Goal: Task Accomplishment & Management: Complete application form

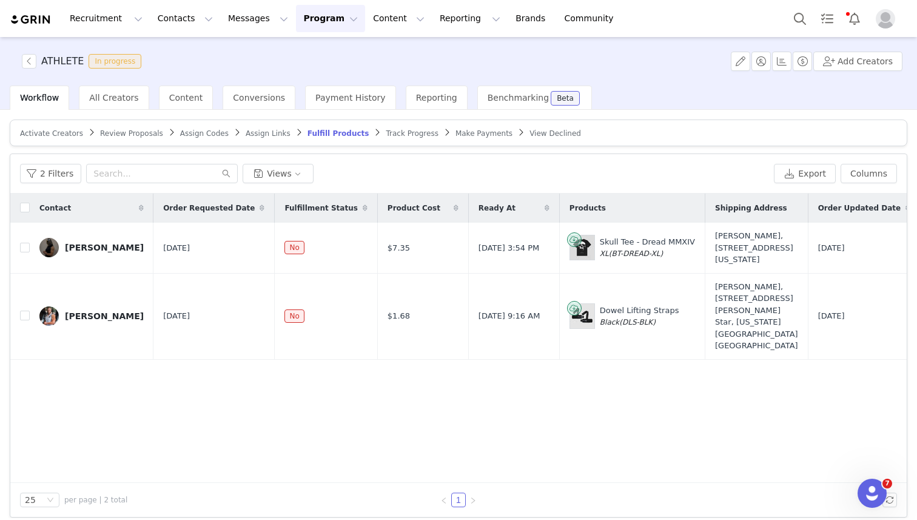
scroll to position [102, 0]
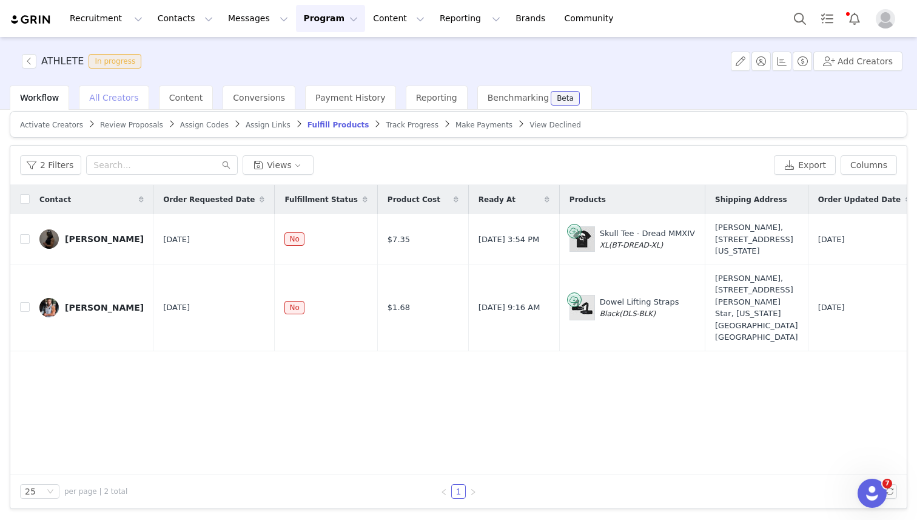
click at [97, 99] on span "All Creators" at bounding box center [113, 98] width 49 height 10
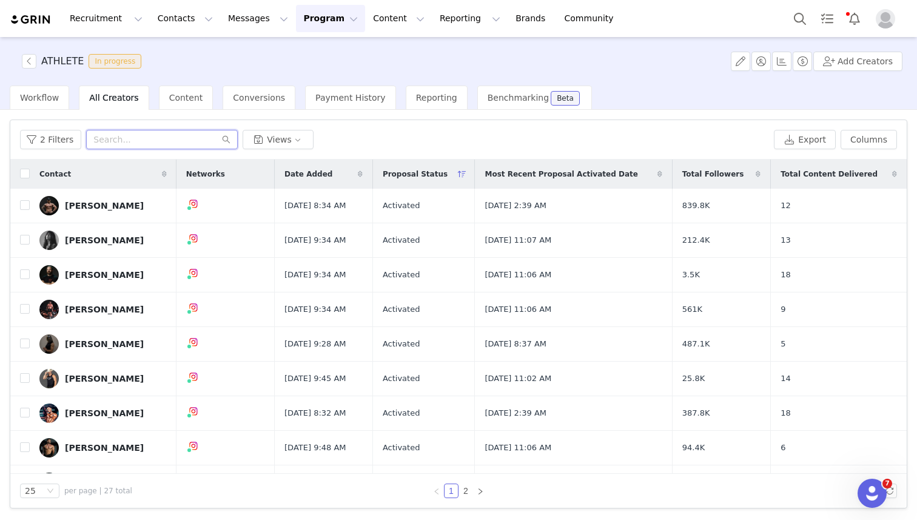
click at [105, 144] on input "text" at bounding box center [162, 139] width 152 height 19
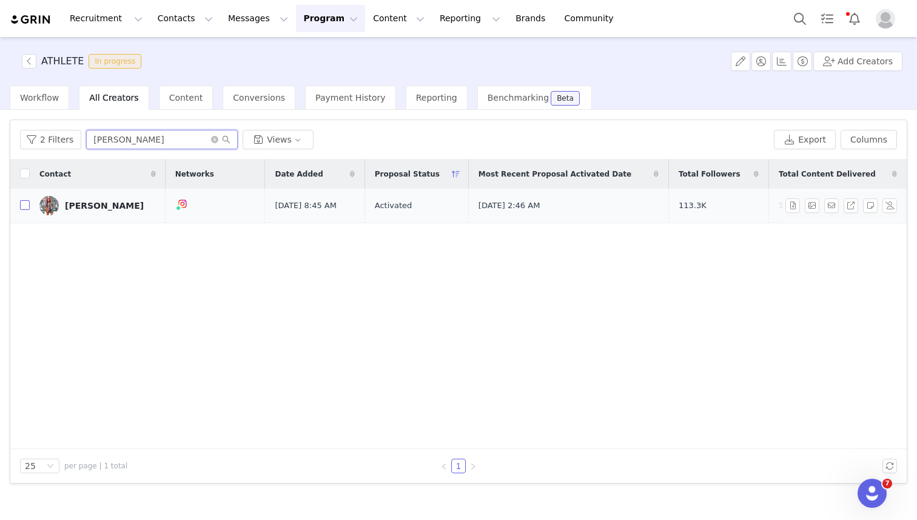
type input "[PERSON_NAME]"
click at [28, 204] on input "checkbox" at bounding box center [25, 205] width 10 height 10
checkbox input "true"
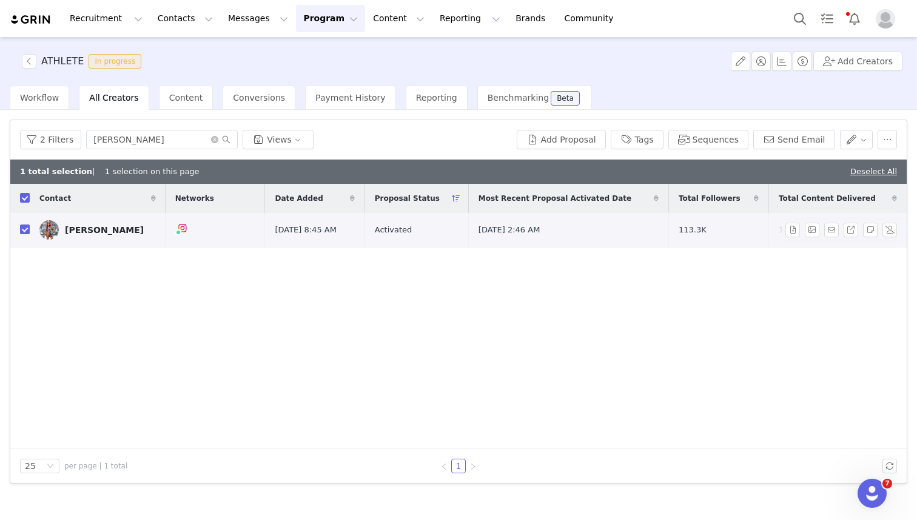
click at [49, 235] on img at bounding box center [48, 229] width 19 height 19
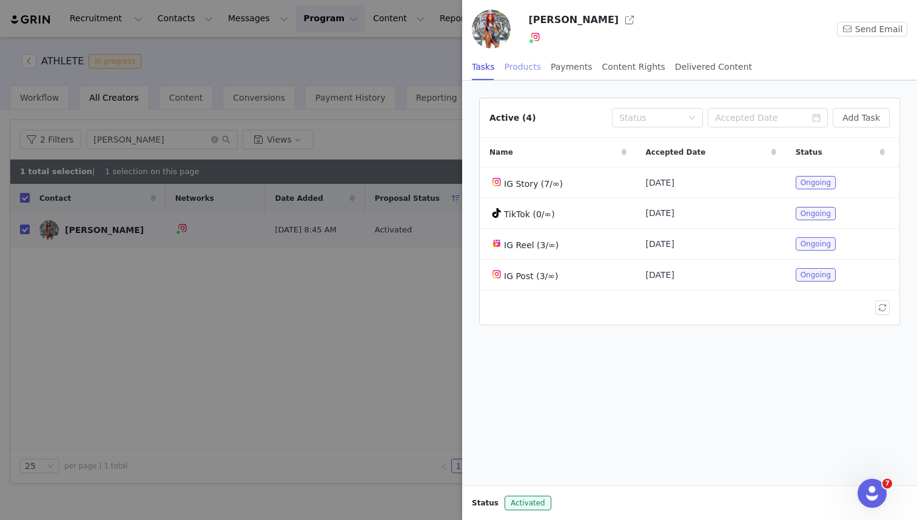
click at [526, 68] on div "Products" at bounding box center [522, 66] width 36 height 27
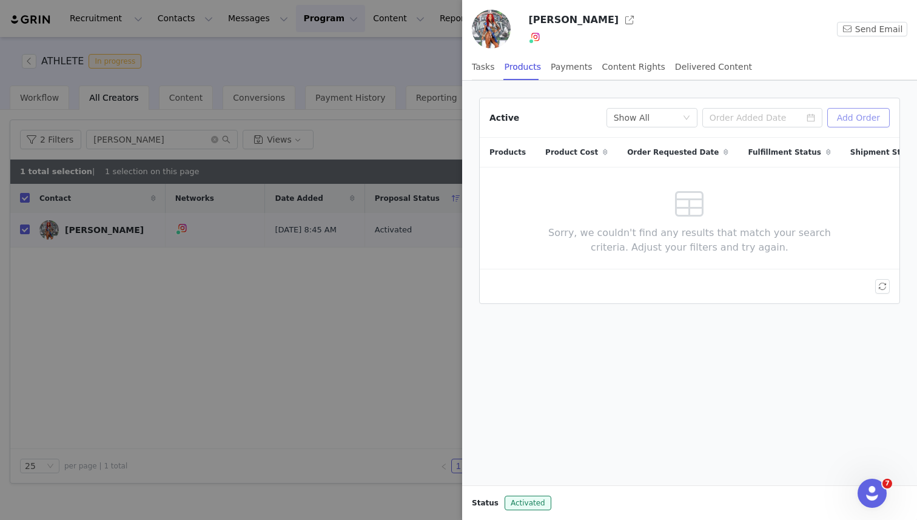
click at [851, 124] on button "Add Order" at bounding box center [858, 117] width 62 height 19
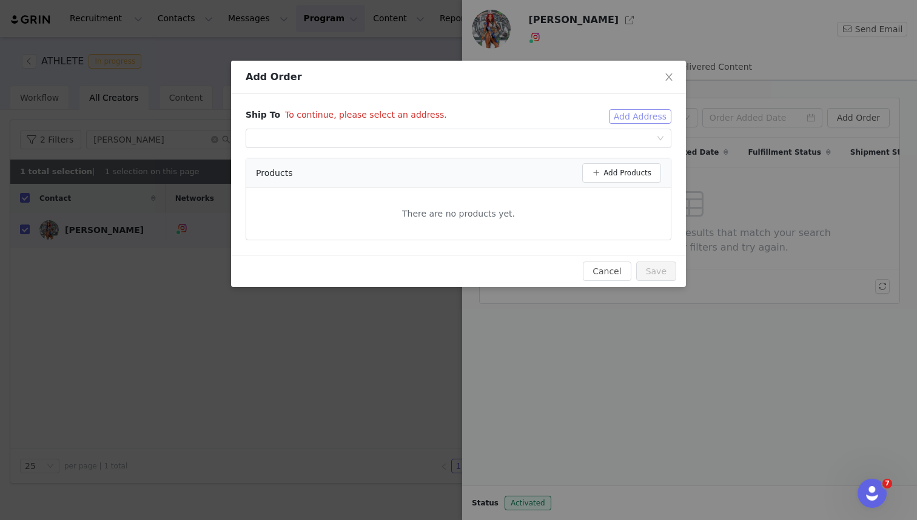
click at [633, 112] on button "Add Address" at bounding box center [640, 116] width 62 height 15
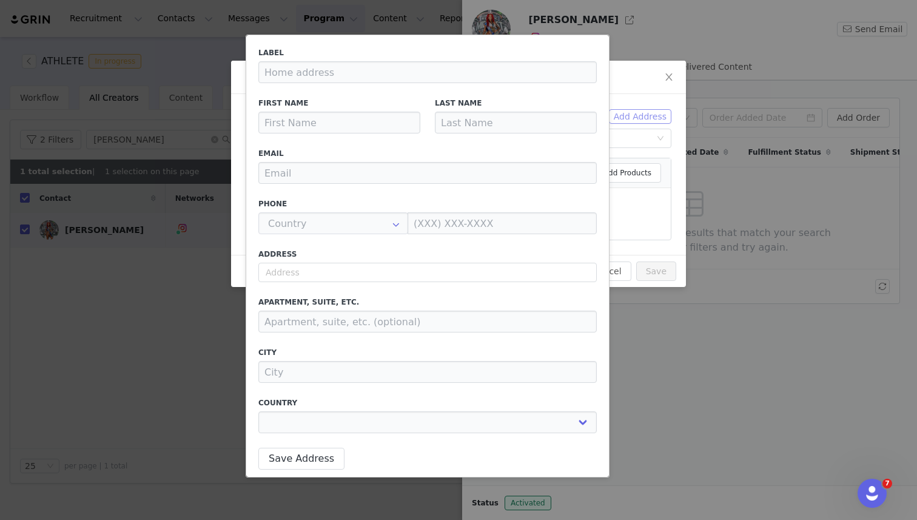
type input "Katy"
type input "[PERSON_NAME]"
type input "+1 ([GEOGRAPHIC_DATA])"
select select
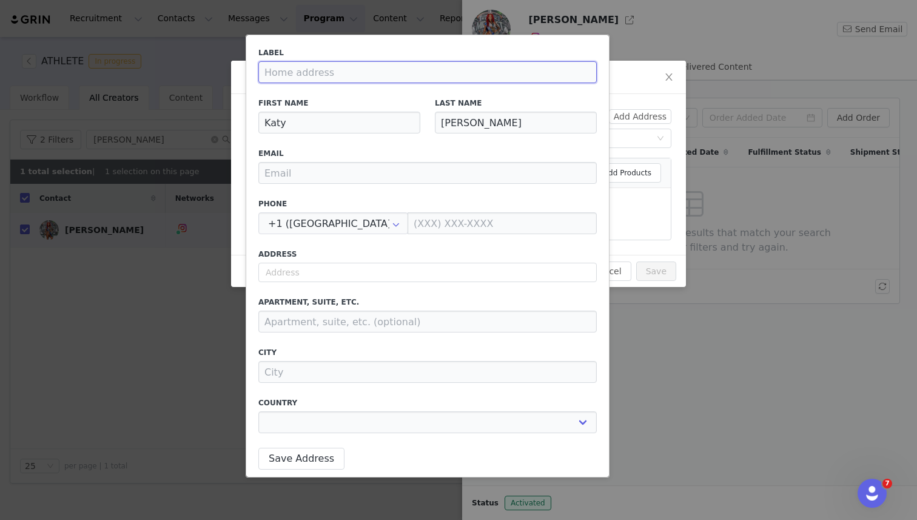
click at [310, 73] on input at bounding box center [427, 72] width 338 height 22
type input "H"
select select
type input "Ho"
select select
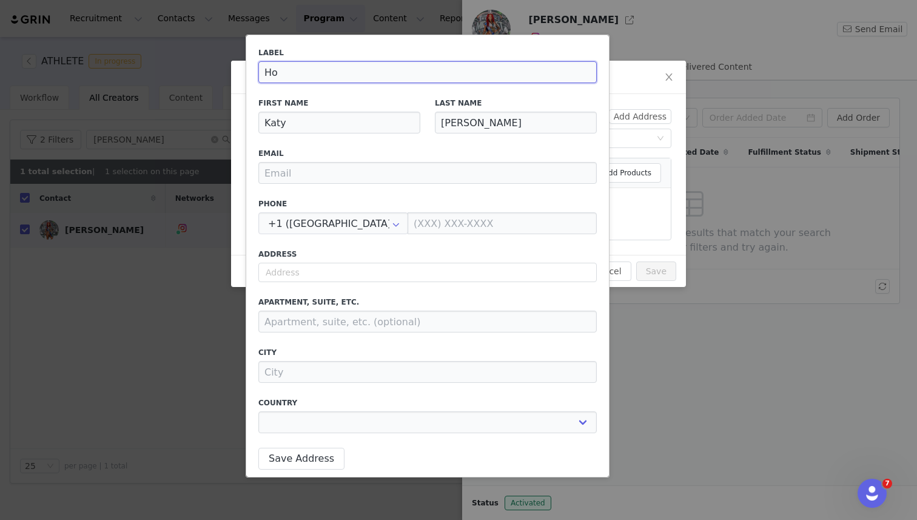
type input "Hom"
select select
type input "Home"
select select
type input "Home"
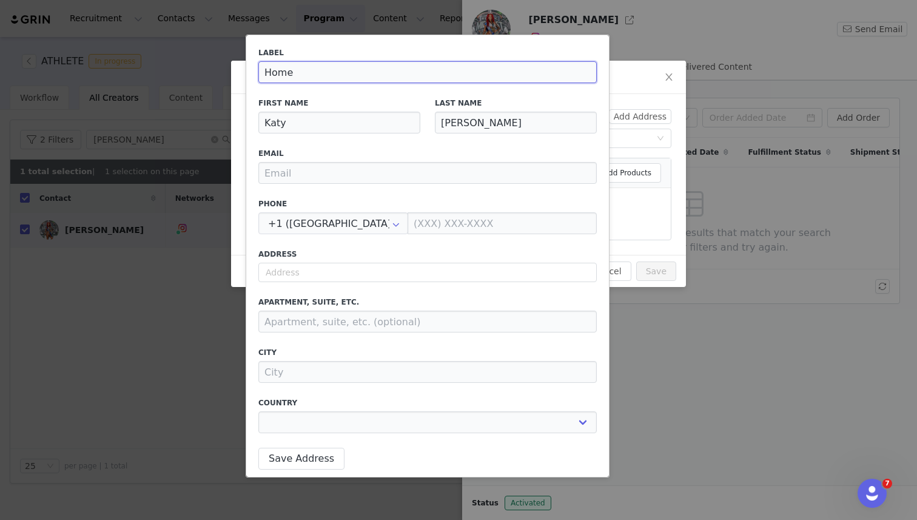
select select
type input "Home A"
select select
type input "Home Ad"
select select
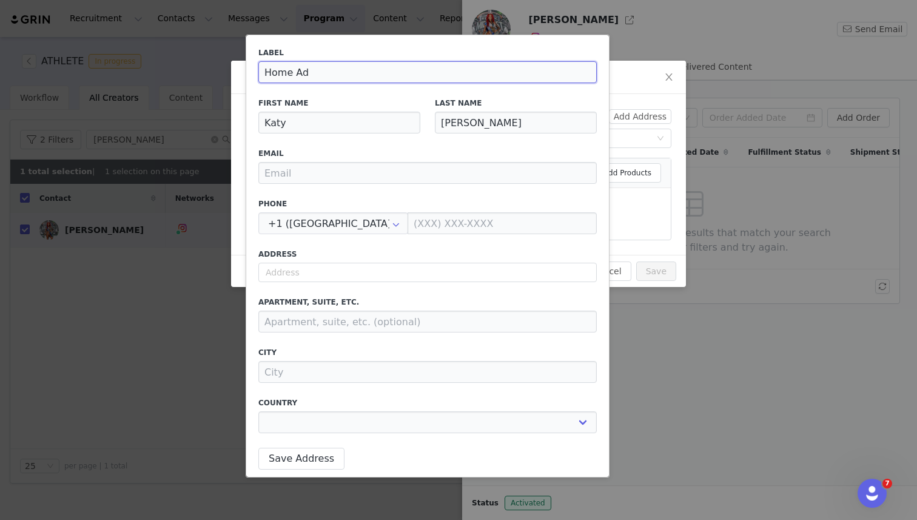
type input "Home Add"
select select
type input "Home Addr"
select select
type input "Home Addre"
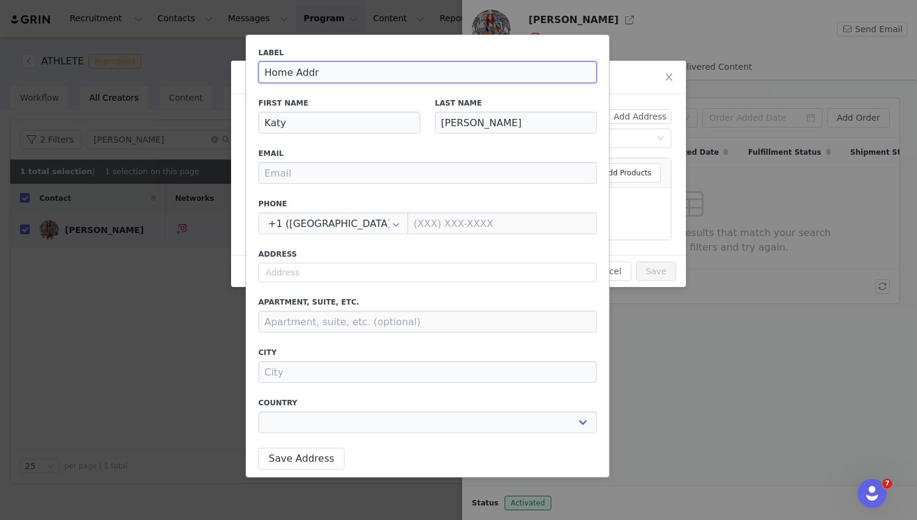
select select
type input "Home Addres"
select select
type input "Home Address"
select select
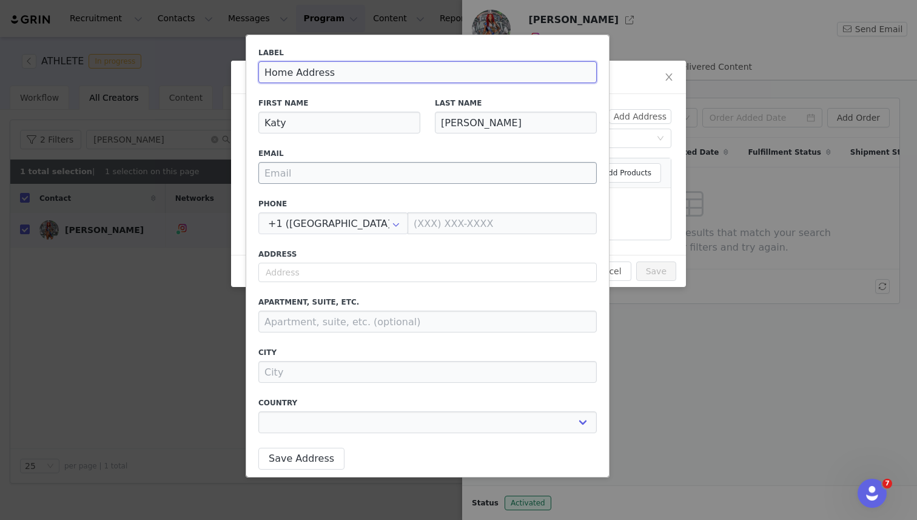
type input "Home Address"
click at [274, 179] on input "email" at bounding box center [427, 173] width 338 height 22
click at [281, 270] on input "text" at bounding box center [427, 272] width 338 height 19
paste input "[STREET_ADDRESS]"
select select
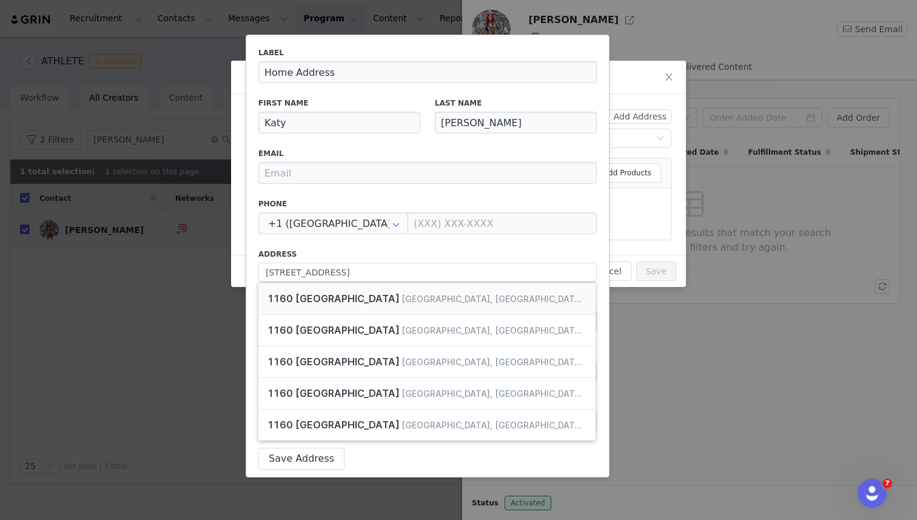
type input "[STREET_ADDRESS]"
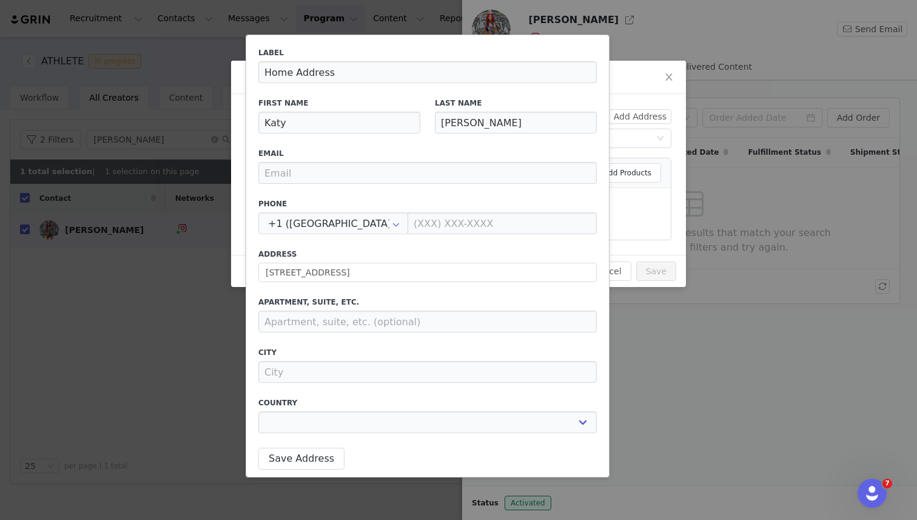
type input "[GEOGRAPHIC_DATA]"
select select "[object Object]"
type input "[STREET_ADDRESS]"
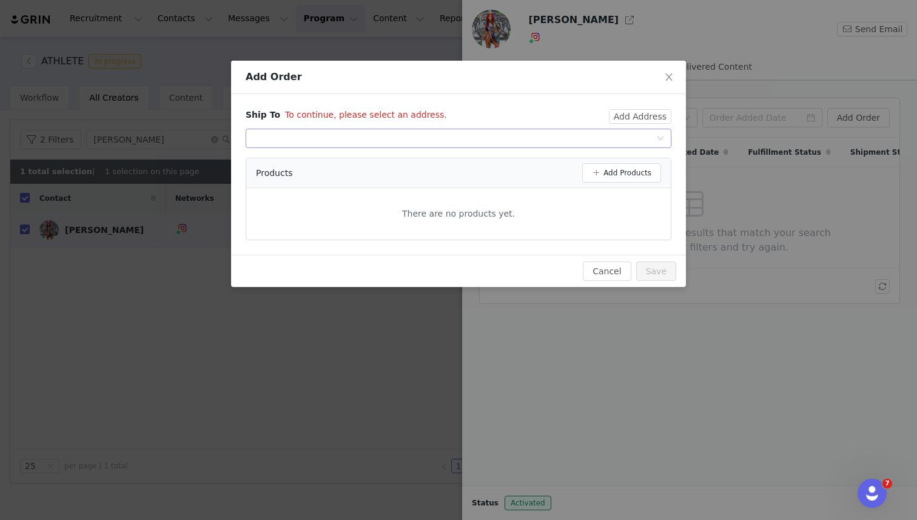
click at [596, 138] on div "Select shipping address" at bounding box center [454, 138] width 403 height 18
click at [595, 121] on div "Ship To To continue, please select an address." at bounding box center [427, 119] width 363 height 20
click at [631, 116] on button "Add Address" at bounding box center [640, 116] width 62 height 15
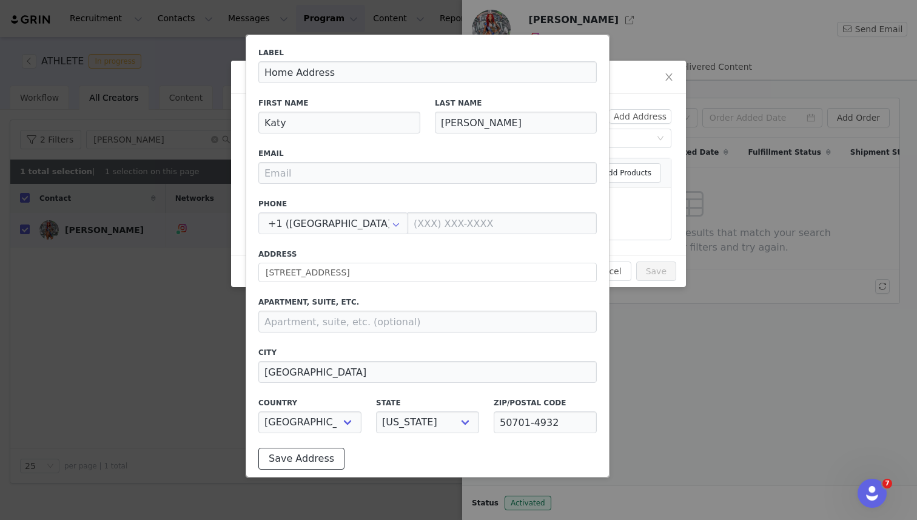
click at [297, 456] on button "Save Address" at bounding box center [301, 458] width 86 height 22
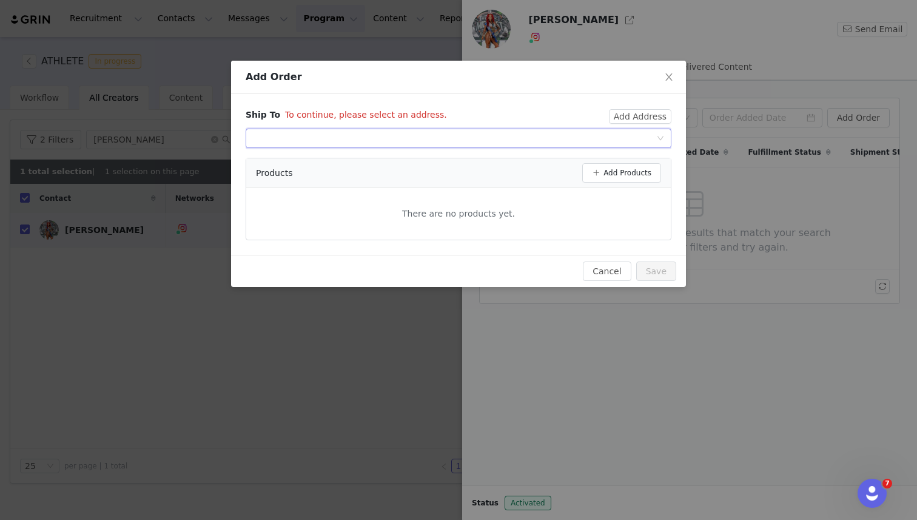
click at [409, 142] on div "Select shipping address" at bounding box center [454, 138] width 403 height 18
click at [408, 161] on li "[PERSON_NAME], [STREET_ADDRESS]" at bounding box center [459, 162] width 426 height 19
click at [610, 173] on button "Add Products" at bounding box center [621, 172] width 79 height 19
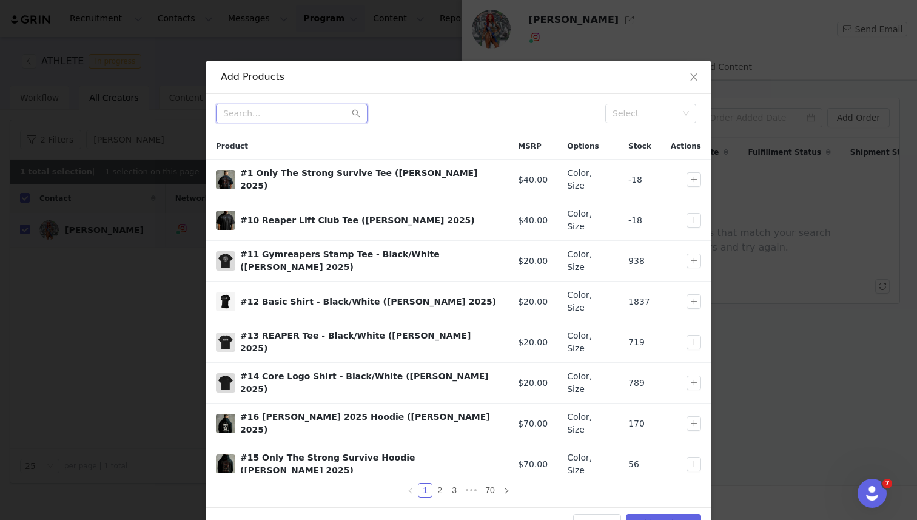
click at [287, 114] on input "text" at bounding box center [292, 113] width 152 height 19
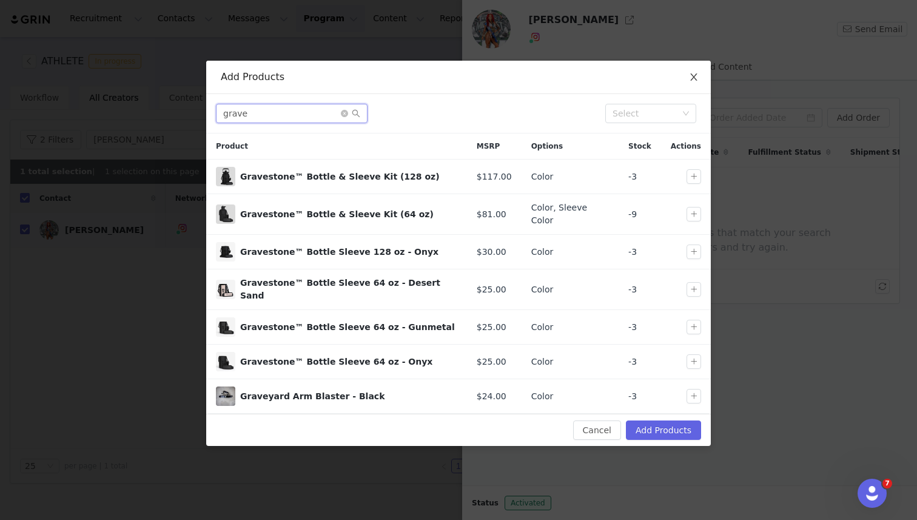
type input "grave"
click at [693, 76] on icon "icon: close" at bounding box center [694, 77] width 10 height 10
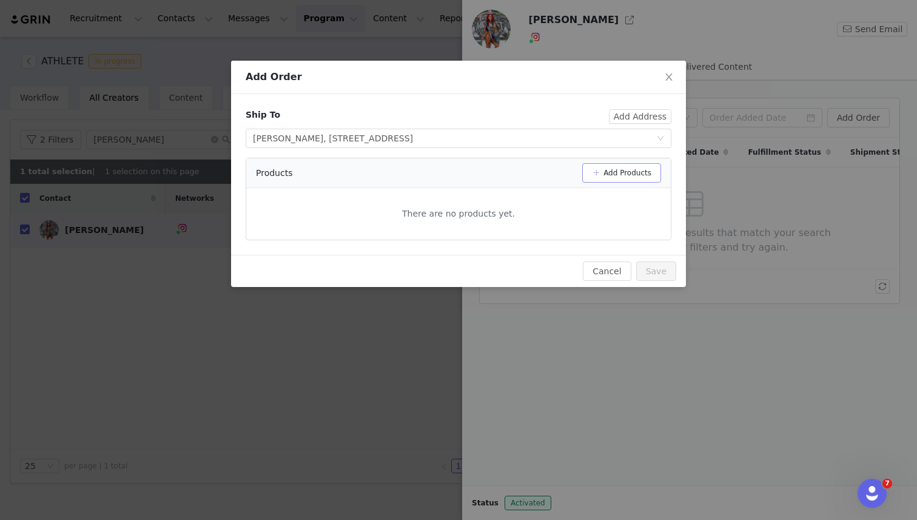
click at [611, 172] on button "Add Products" at bounding box center [621, 172] width 79 height 19
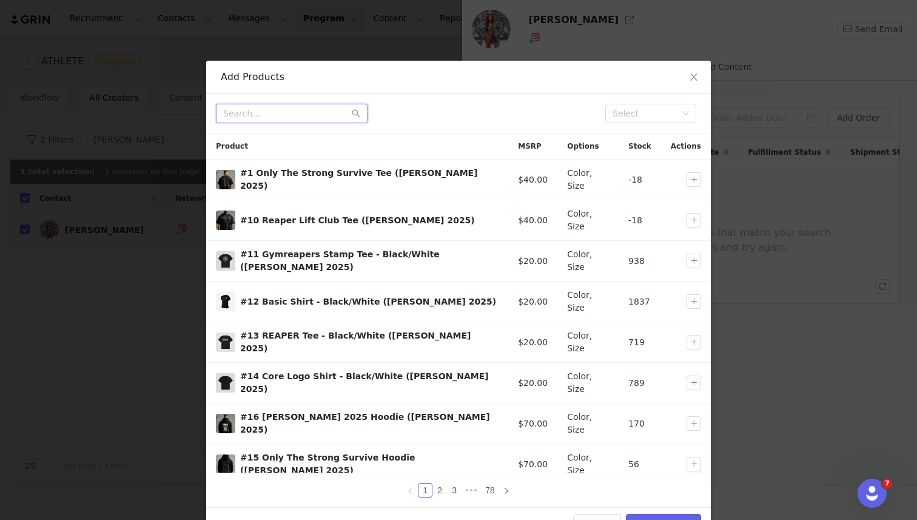
click at [298, 116] on input "text" at bounding box center [292, 113] width 152 height 19
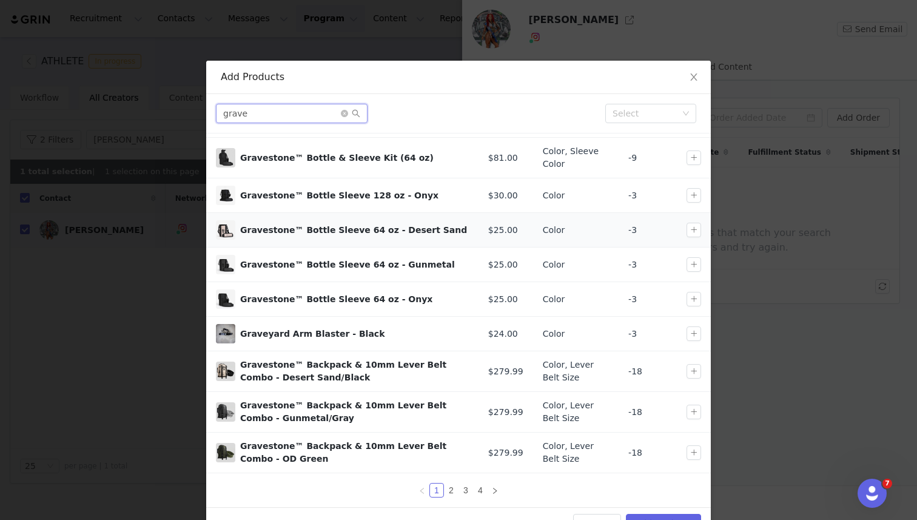
scroll to position [34, 0]
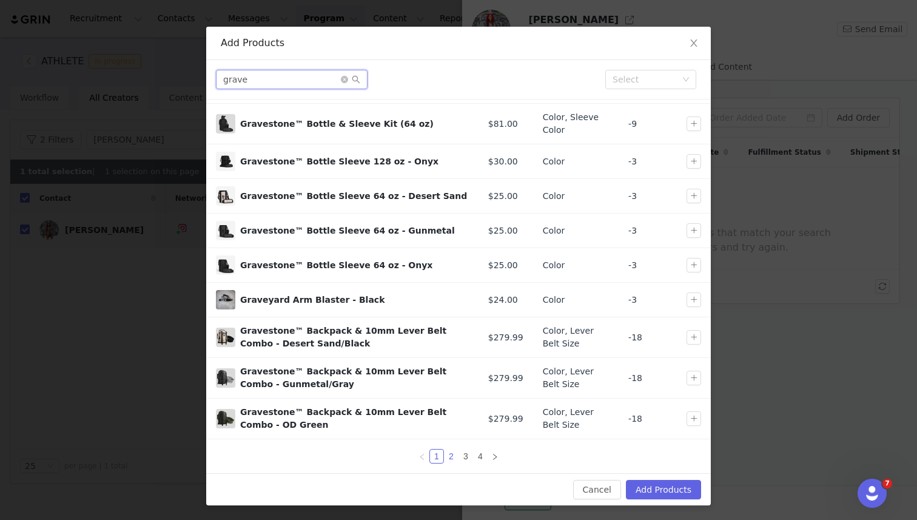
type input "grave"
click at [450, 454] on link "2" at bounding box center [450, 455] width 13 height 13
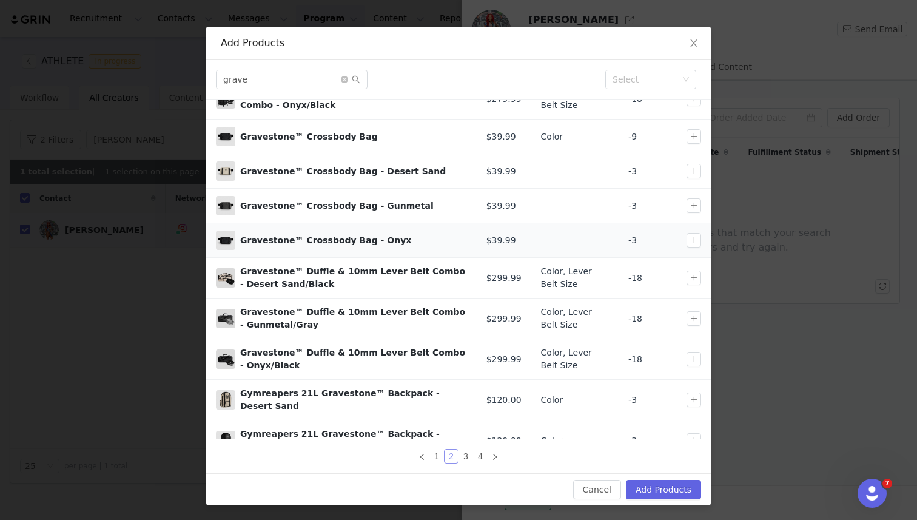
scroll to position [56, 0]
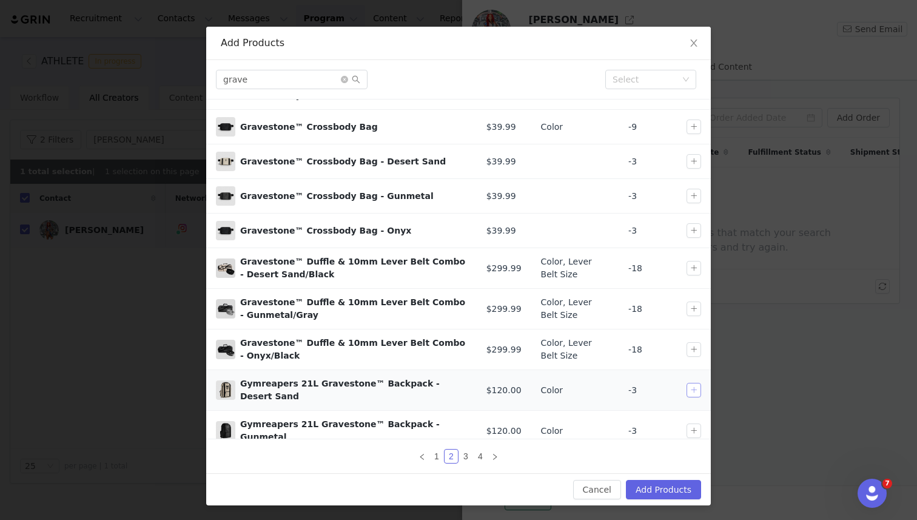
click at [688, 390] on button "button" at bounding box center [693, 390] width 15 height 15
click at [660, 489] on button "Add Products" at bounding box center [663, 489] width 75 height 19
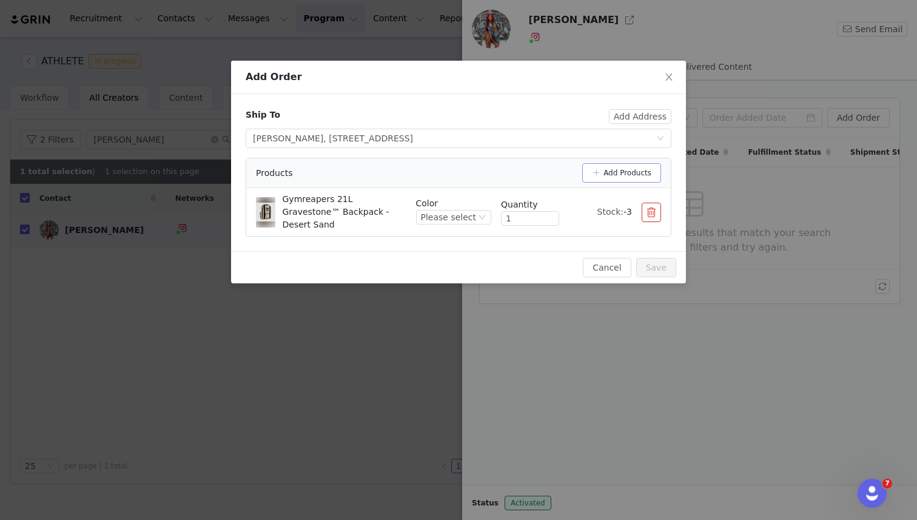
click at [607, 170] on button "Add Products" at bounding box center [621, 172] width 79 height 19
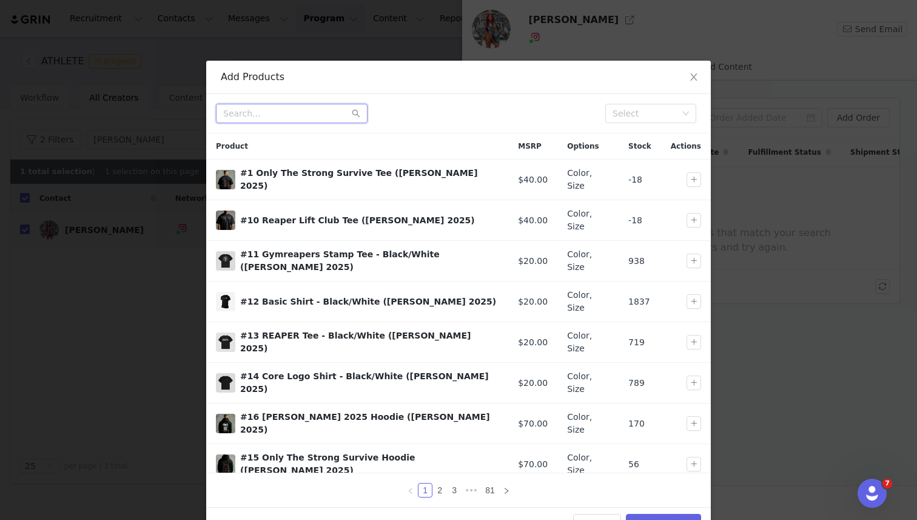
click at [315, 112] on input "text" at bounding box center [292, 113] width 152 height 19
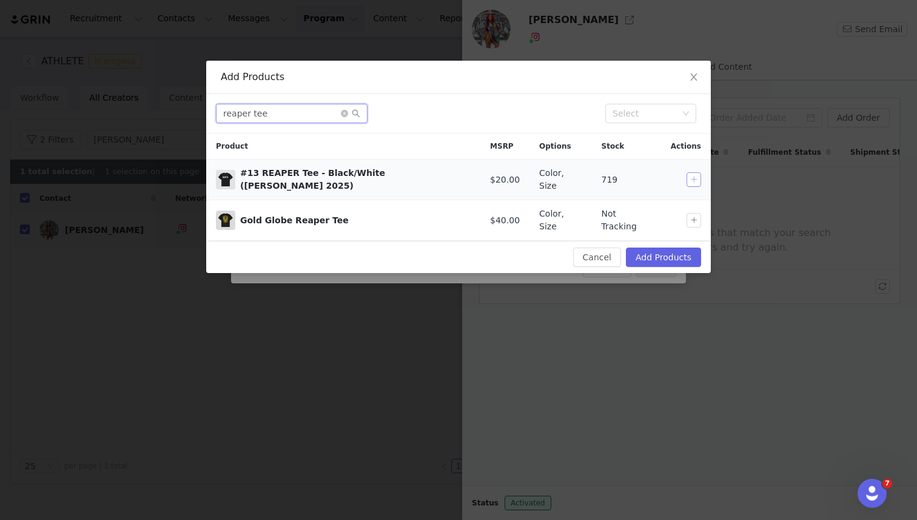
type input "reaper tee"
click at [695, 177] on button "button" at bounding box center [693, 179] width 15 height 15
click at [671, 247] on button "Add Products" at bounding box center [663, 256] width 75 height 19
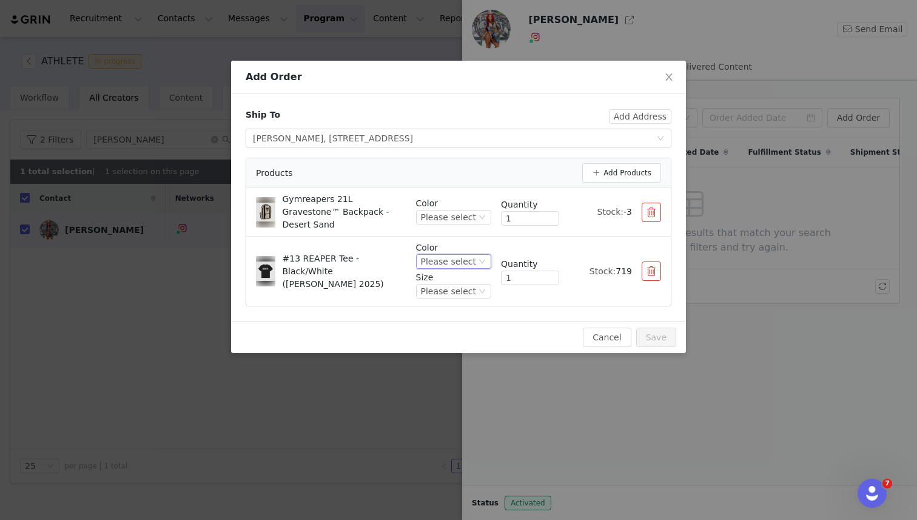
click at [472, 256] on div "Please select" at bounding box center [448, 261] width 55 height 13
click at [456, 294] on li "Black/White" at bounding box center [456, 294] width 72 height 19
click at [464, 284] on div "Please select" at bounding box center [448, 290] width 55 height 13
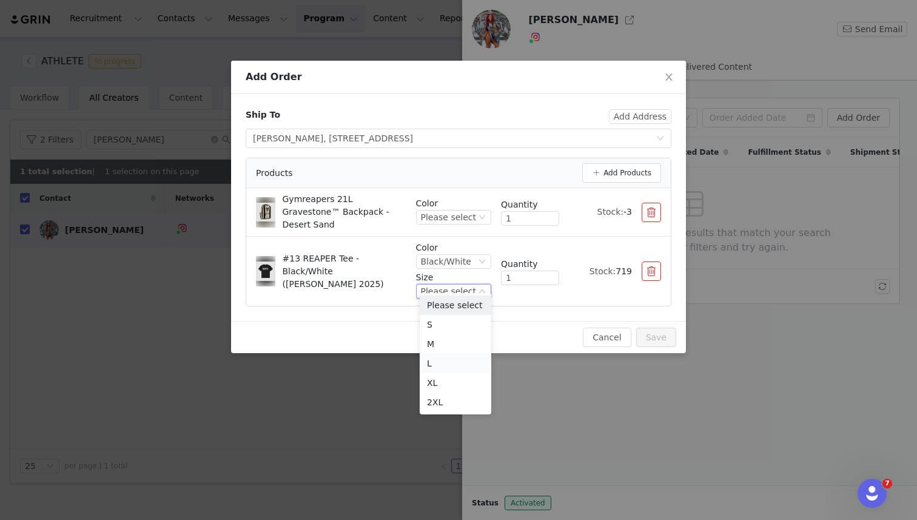
click at [447, 361] on li "L" at bounding box center [456, 363] width 72 height 19
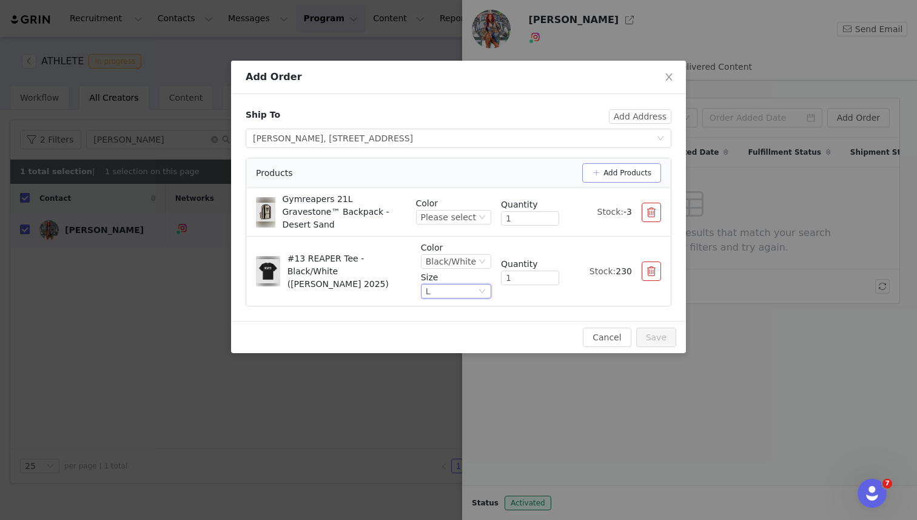
click at [613, 167] on button "Add Products" at bounding box center [621, 172] width 79 height 19
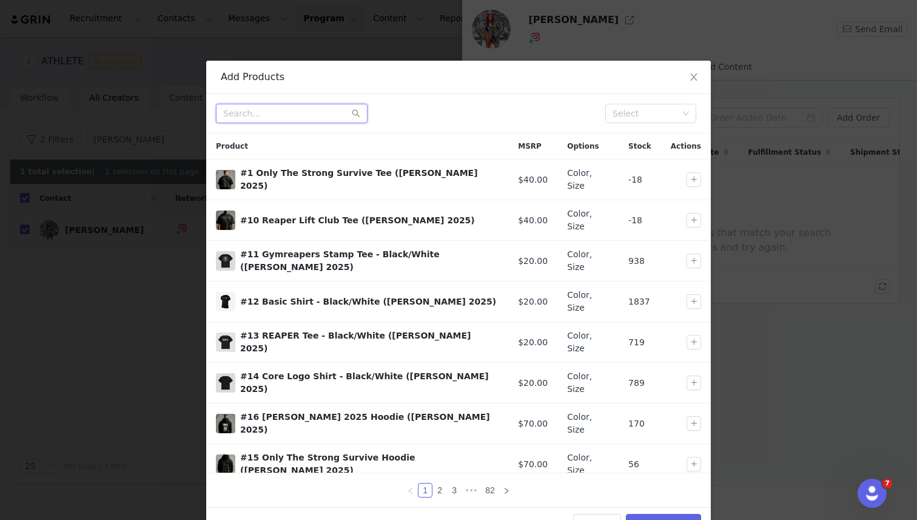
click at [311, 112] on input "text" at bounding box center [292, 113] width 152 height 19
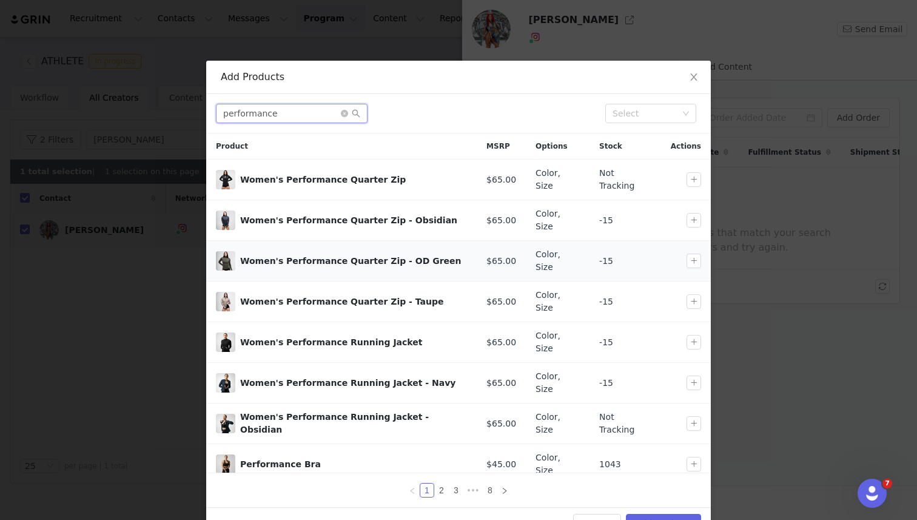
scroll to position [32, 0]
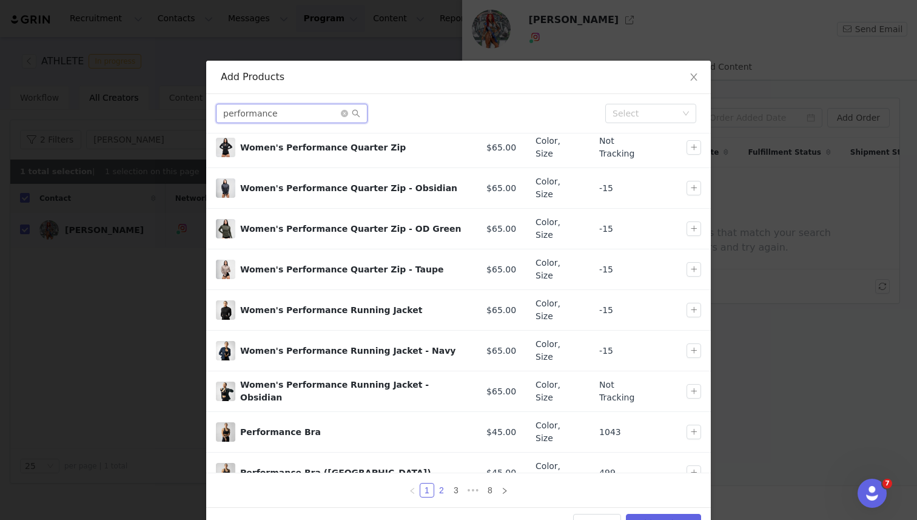
type input "performance"
click at [443, 492] on link "2" at bounding box center [441, 489] width 13 height 13
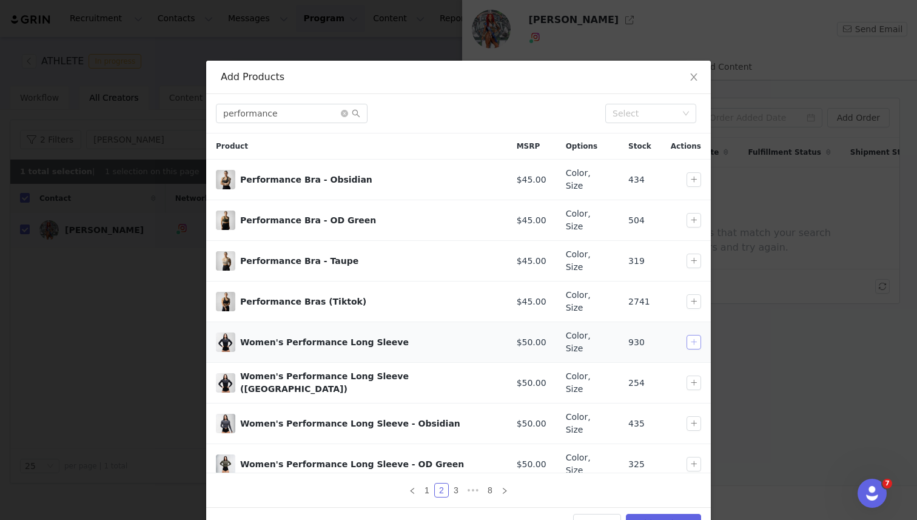
click at [695, 335] on button "button" at bounding box center [693, 342] width 15 height 15
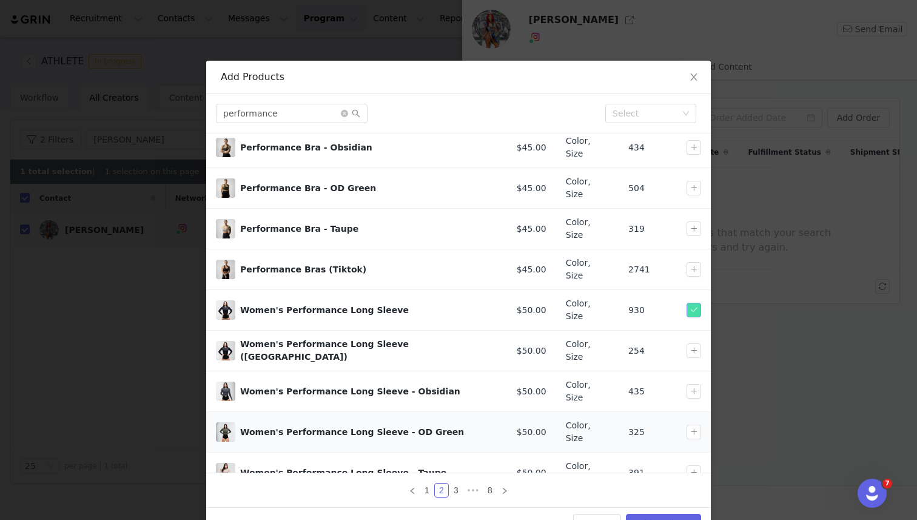
scroll to position [34, 0]
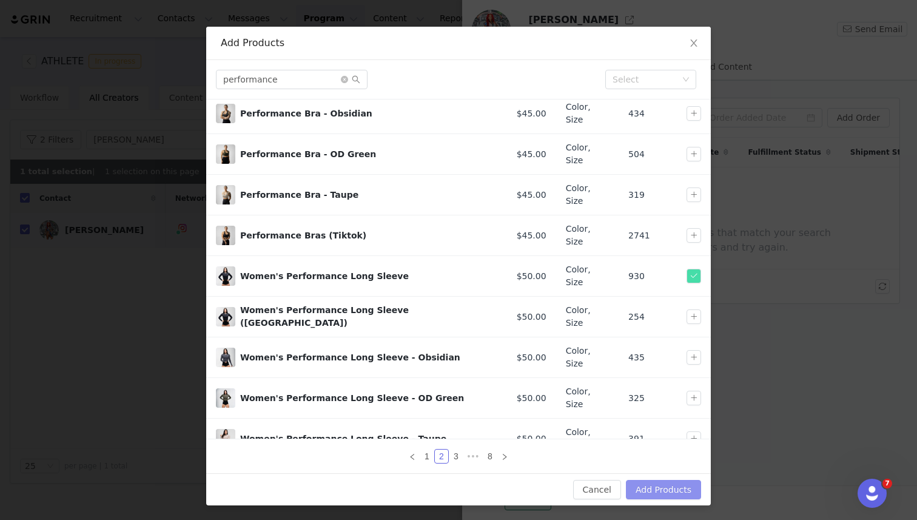
click at [651, 487] on button "Add Products" at bounding box center [663, 489] width 75 height 19
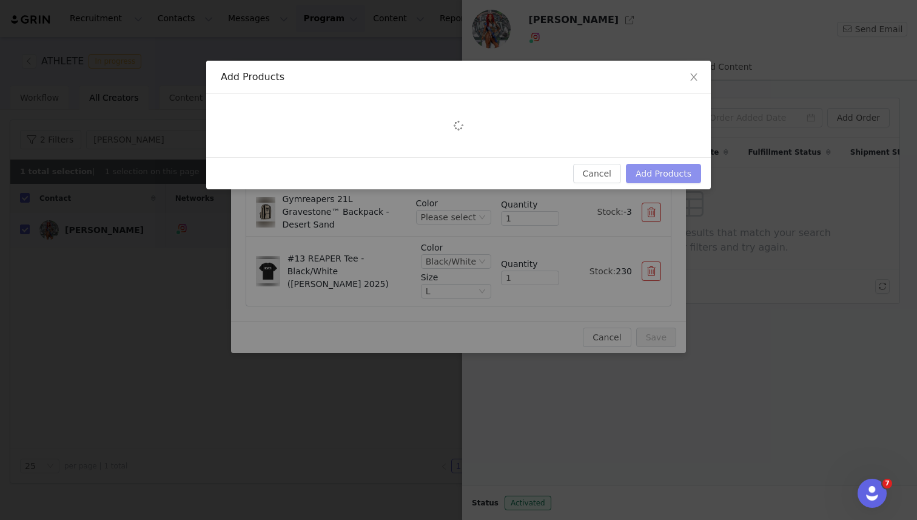
scroll to position [0, 0]
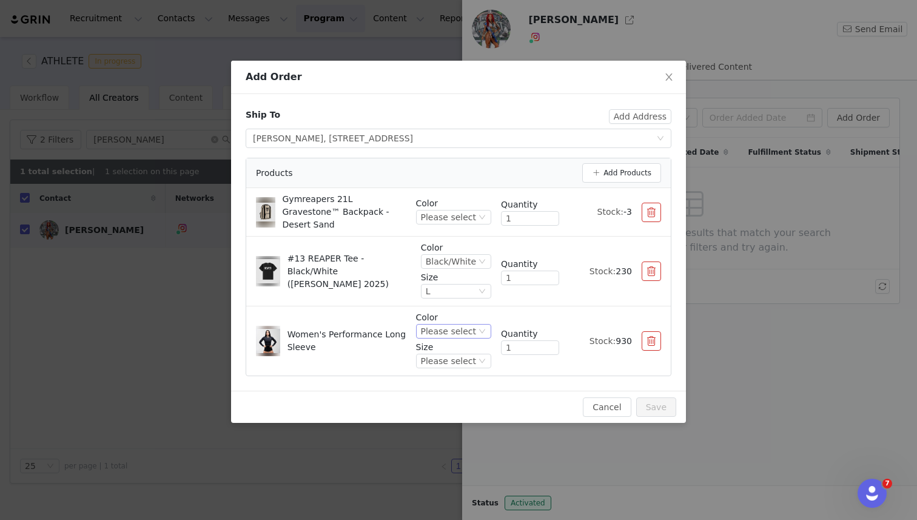
click at [436, 324] on div "Please select" at bounding box center [448, 330] width 55 height 13
click at [437, 364] on li "Black" at bounding box center [456, 364] width 72 height 19
click at [441, 354] on div "Please select" at bounding box center [448, 360] width 55 height 13
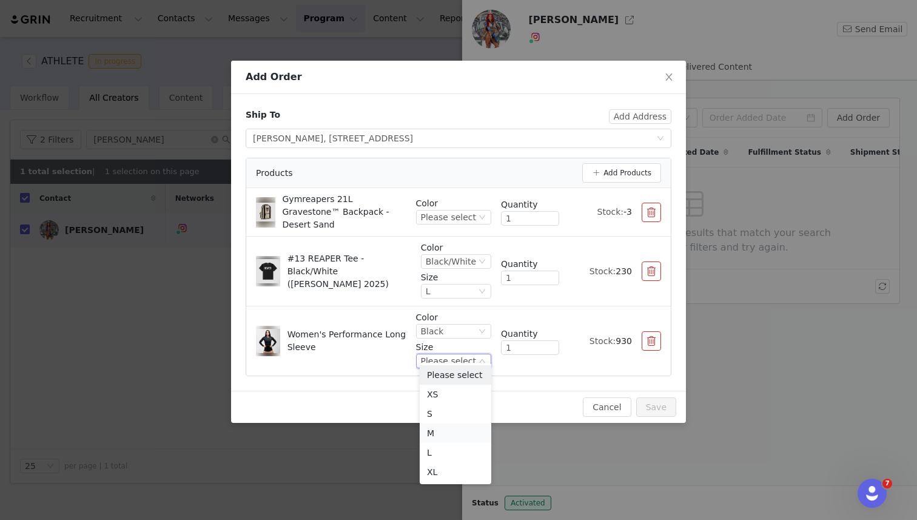
click at [434, 429] on li "M" at bounding box center [456, 432] width 72 height 19
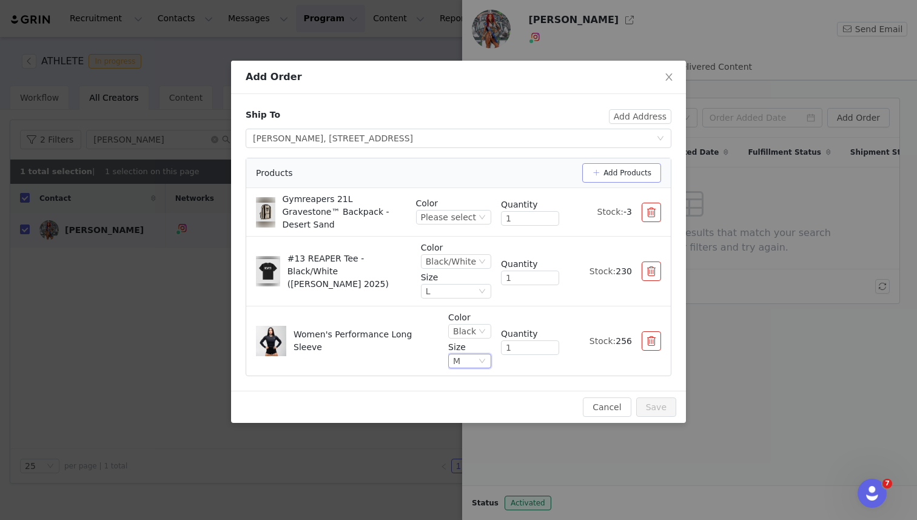
click at [612, 175] on button "Add Products" at bounding box center [621, 172] width 79 height 19
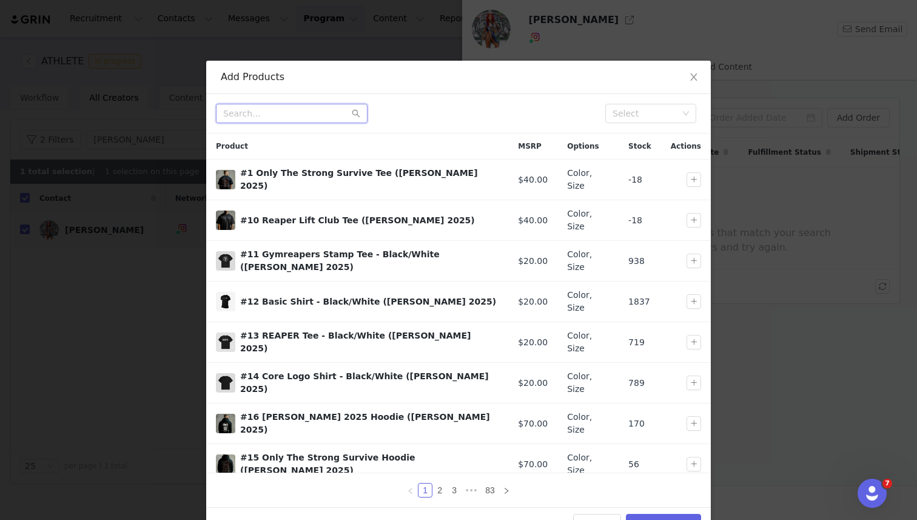
click at [281, 119] on input "text" at bounding box center [292, 113] width 152 height 19
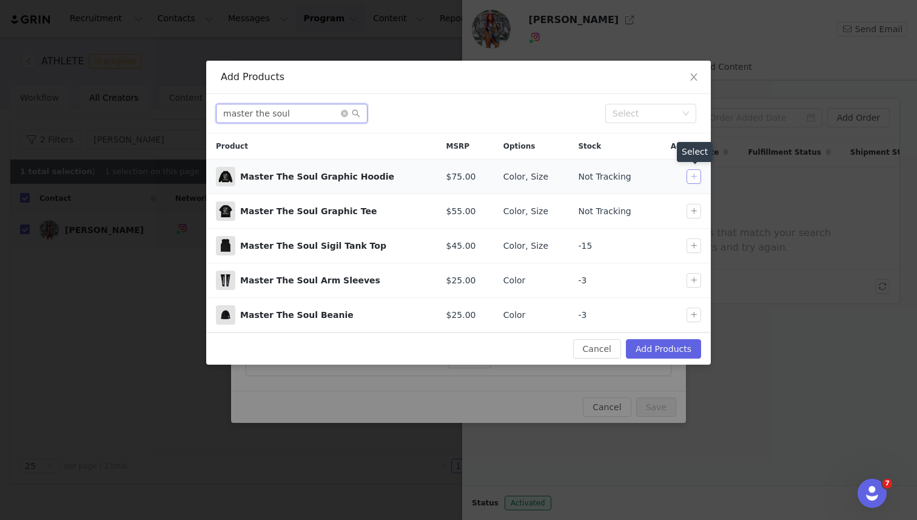
type input "master the soul"
click at [689, 177] on button "button" at bounding box center [693, 176] width 15 height 15
click at [657, 349] on button "Add Products" at bounding box center [663, 348] width 75 height 19
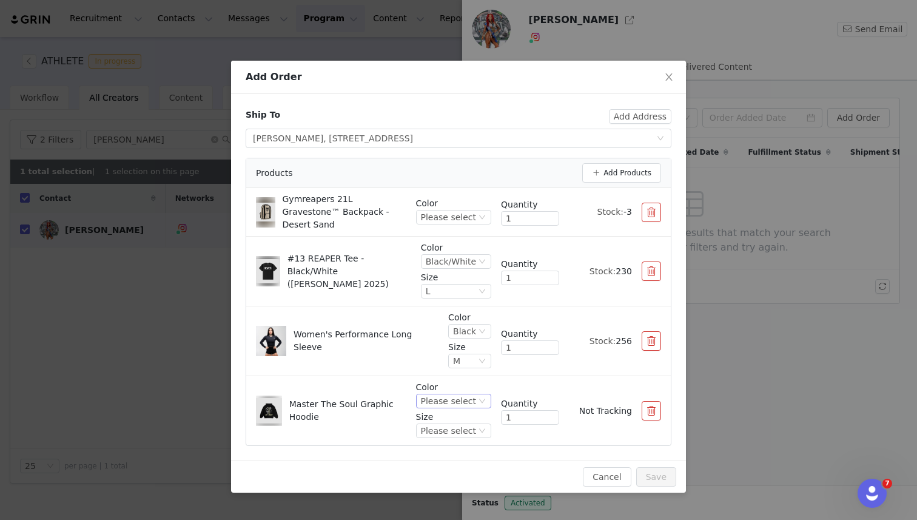
click at [443, 397] on div "Please select" at bounding box center [448, 400] width 55 height 13
click at [444, 437] on li "Black/Yellow" at bounding box center [456, 433] width 72 height 19
click at [459, 424] on div "Please select" at bounding box center [448, 430] width 55 height 13
click at [445, 359] on li "L" at bounding box center [456, 361] width 72 height 19
click at [609, 173] on button "Add Products" at bounding box center [621, 172] width 79 height 19
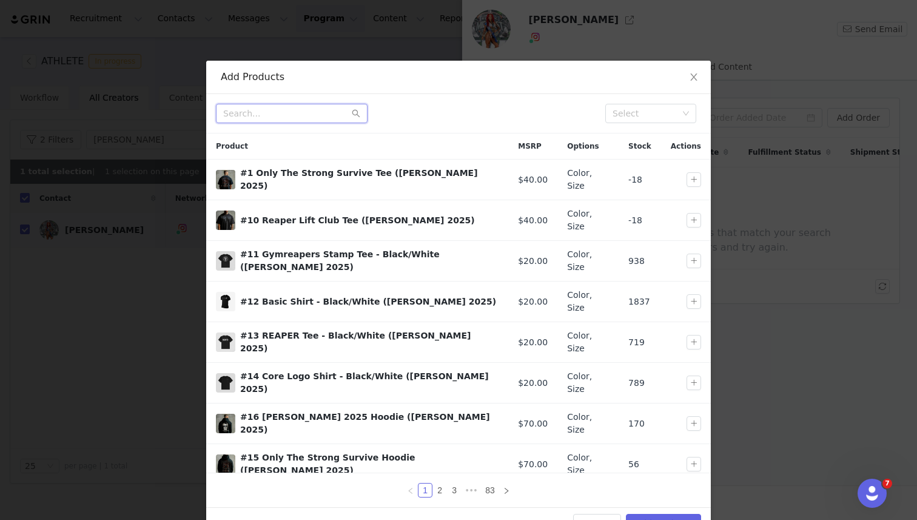
click at [329, 115] on input "text" at bounding box center [292, 113] width 152 height 19
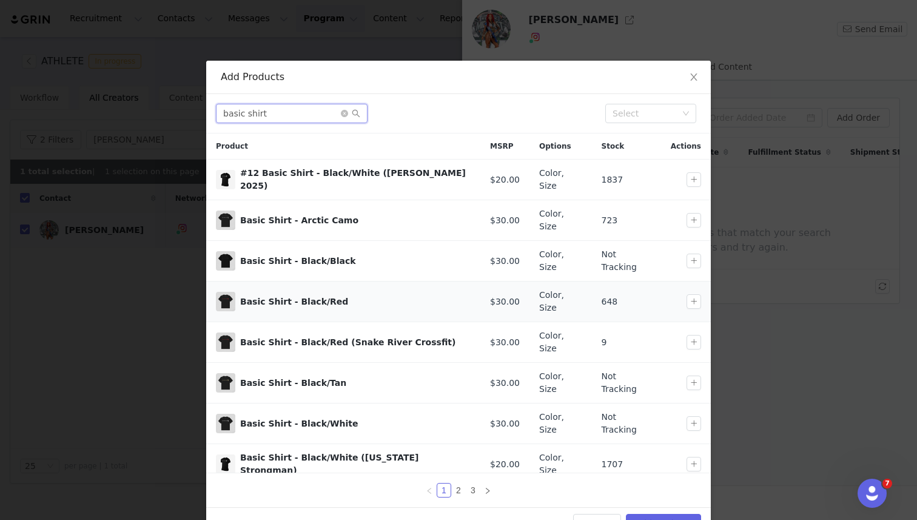
scroll to position [32, 0]
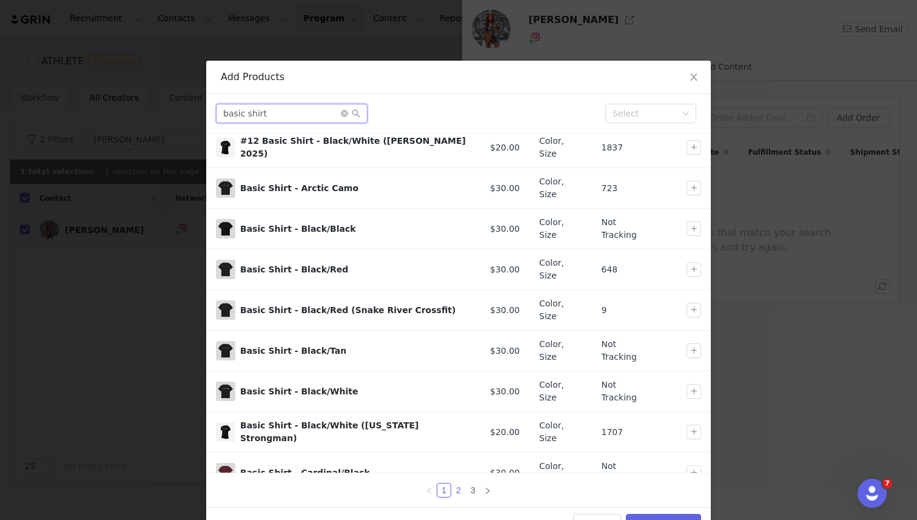
type input "basic shirt"
click at [459, 491] on link "2" at bounding box center [458, 489] width 13 height 13
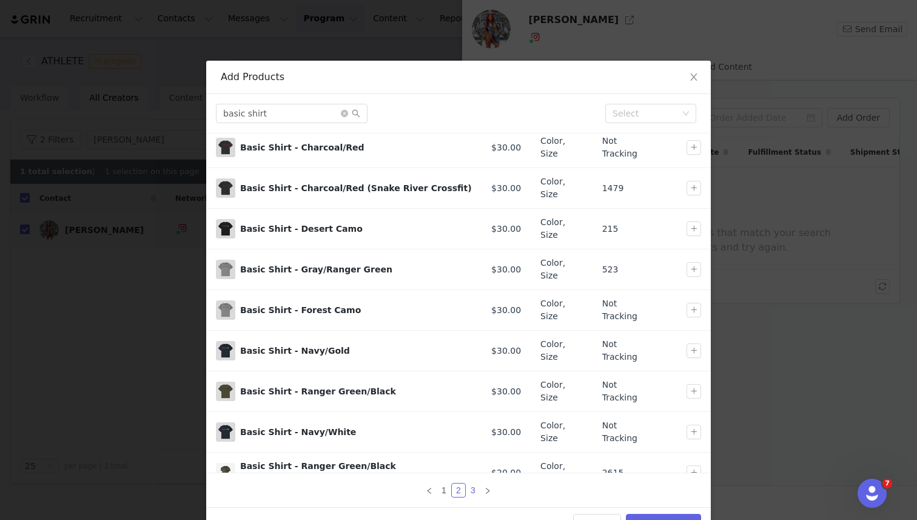
click at [474, 492] on link "3" at bounding box center [472, 489] width 13 height 13
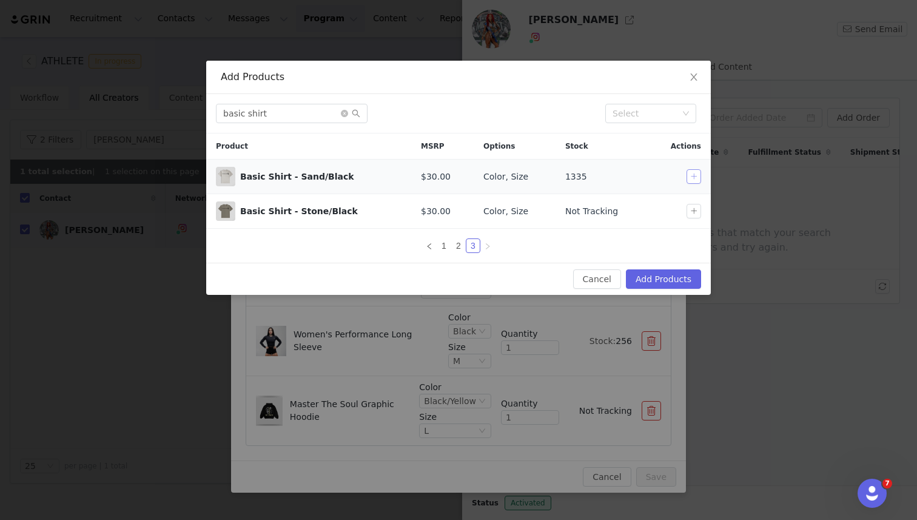
click at [691, 176] on button "button" at bounding box center [693, 176] width 15 height 15
click at [665, 281] on button "Add Products" at bounding box center [663, 278] width 75 height 19
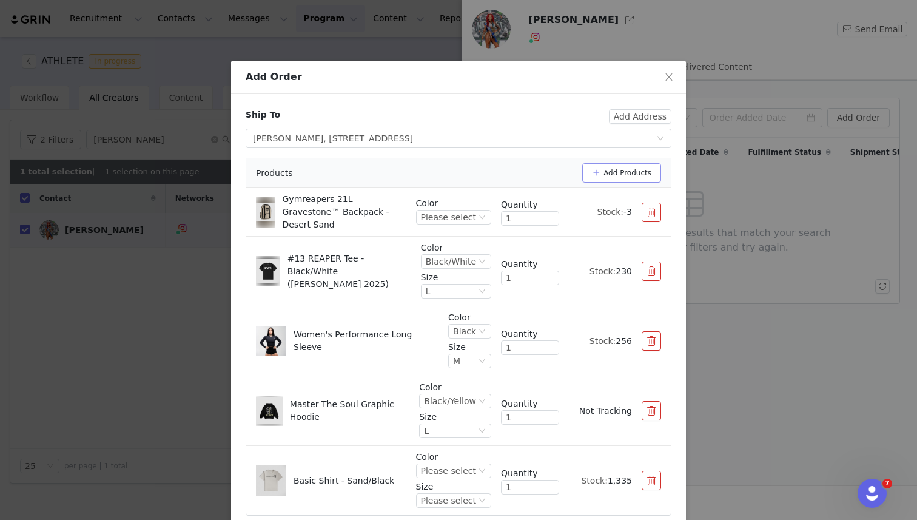
scroll to position [49, 0]
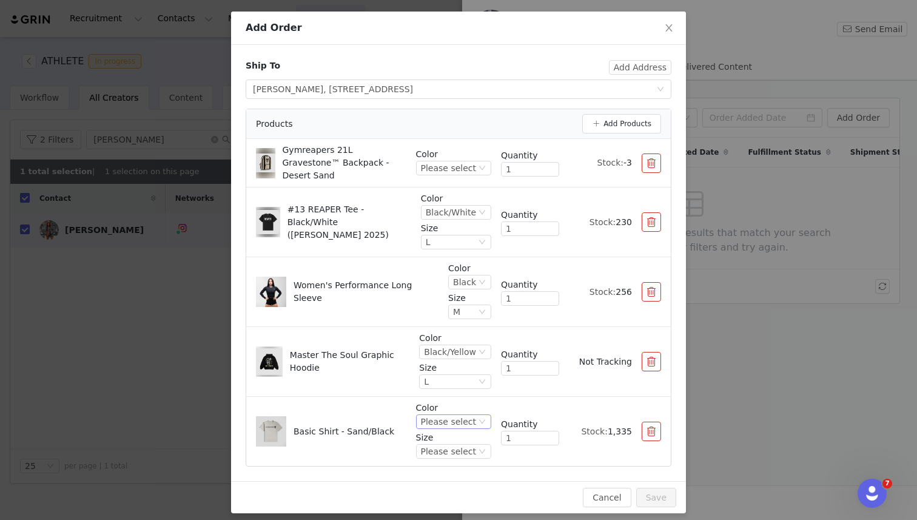
click at [442, 415] on div "Please select" at bounding box center [448, 421] width 55 height 13
click at [437, 459] on li "Sand/Black" at bounding box center [456, 454] width 72 height 19
click at [447, 446] on div "Please select" at bounding box center [448, 450] width 55 height 13
click at [441, 364] on li "L" at bounding box center [456, 363] width 72 height 19
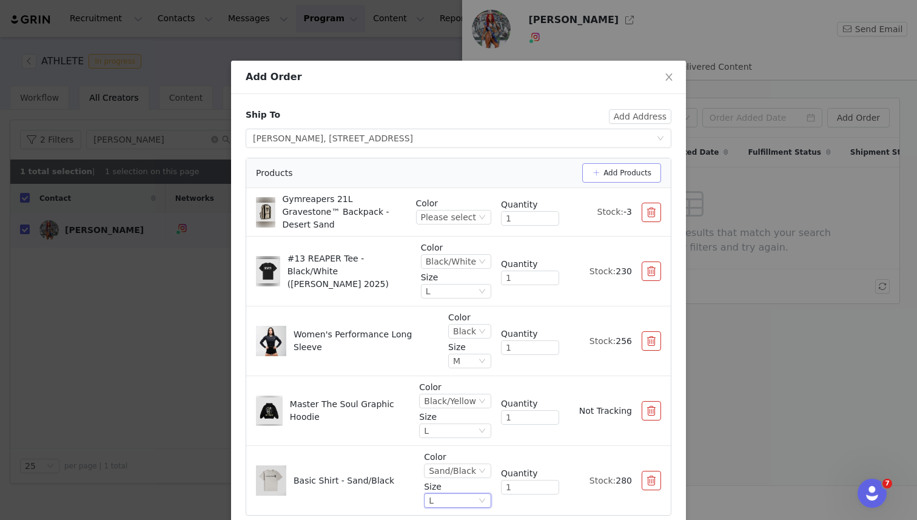
click at [618, 172] on button "Add Products" at bounding box center [621, 172] width 79 height 19
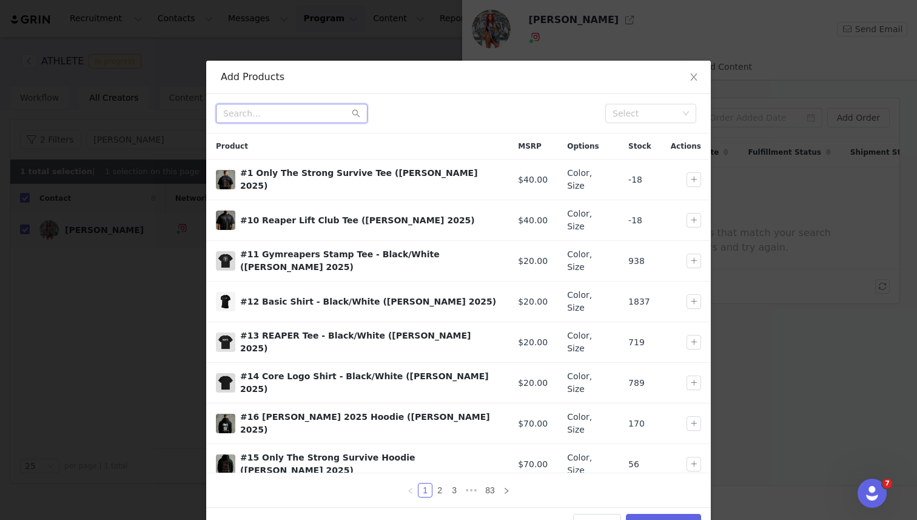
click at [296, 113] on input "text" at bounding box center [292, 113] width 152 height 19
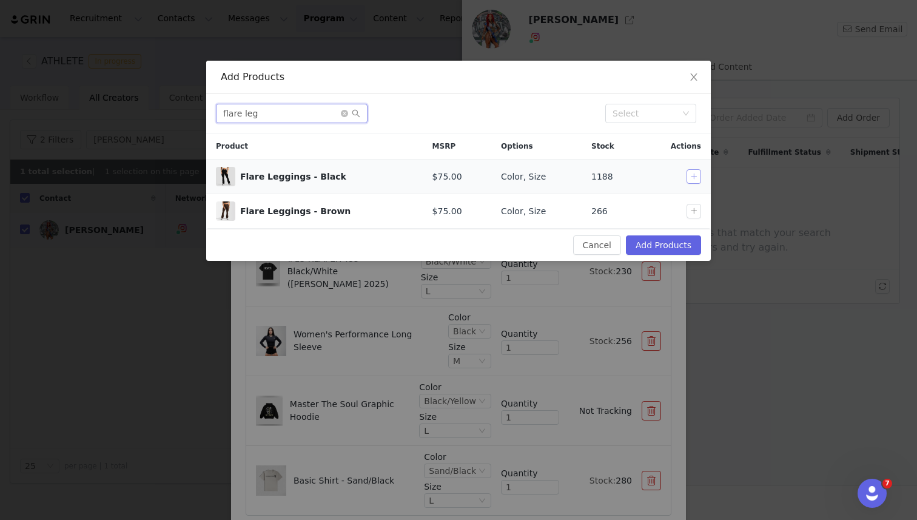
type input "flare leg"
click at [692, 178] on button "button" at bounding box center [693, 176] width 15 height 15
click at [672, 241] on button "Add Products" at bounding box center [663, 244] width 75 height 19
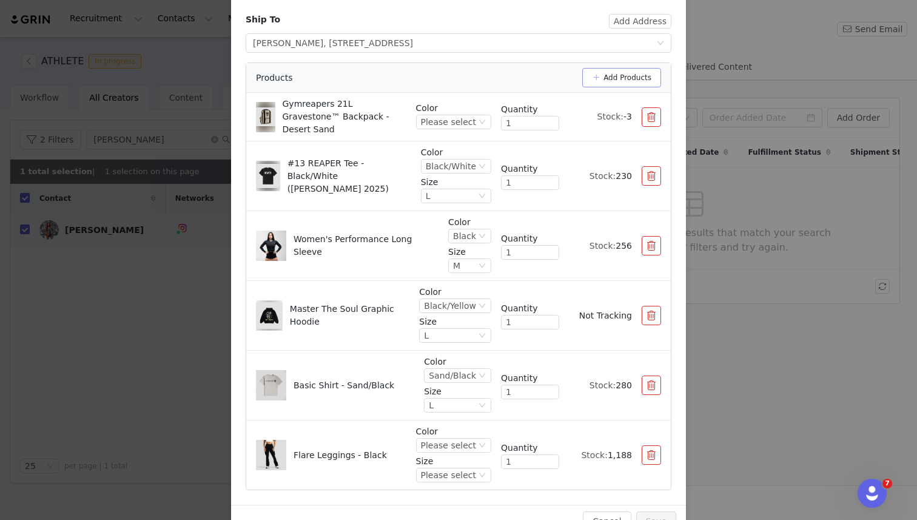
scroll to position [119, 0]
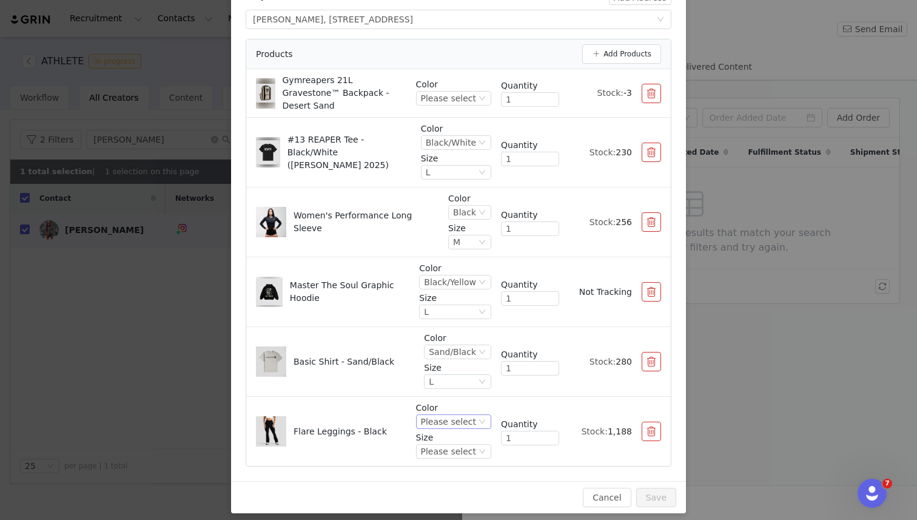
click at [443, 415] on div "Please select" at bounding box center [448, 421] width 55 height 13
click at [446, 452] on li "Black" at bounding box center [456, 454] width 72 height 19
click at [455, 447] on div "Please select" at bounding box center [448, 450] width 55 height 13
click at [446, 380] on li "M" at bounding box center [456, 382] width 72 height 19
click at [506, 461] on div "Ship To Add Address Select shipping address [PERSON_NAME], [STREET_ADDRESS] Pro…" at bounding box center [458, 228] width 455 height 506
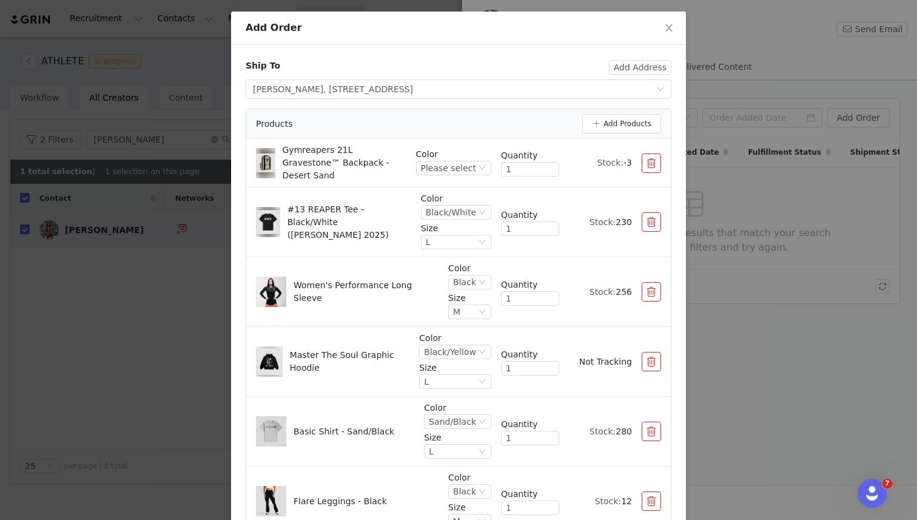
scroll to position [38, 0]
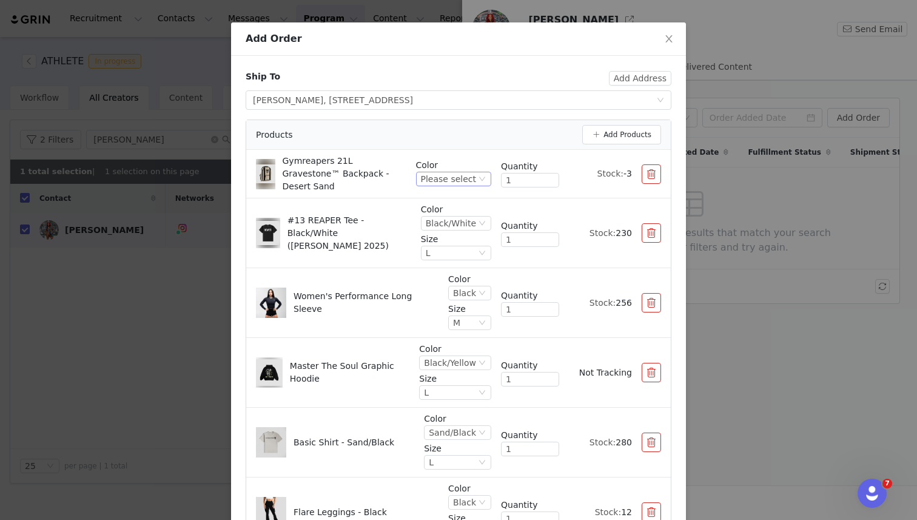
click at [468, 178] on div "Please select" at bounding box center [448, 178] width 55 height 13
click at [458, 217] on li "Desert Sand" at bounding box center [456, 216] width 72 height 19
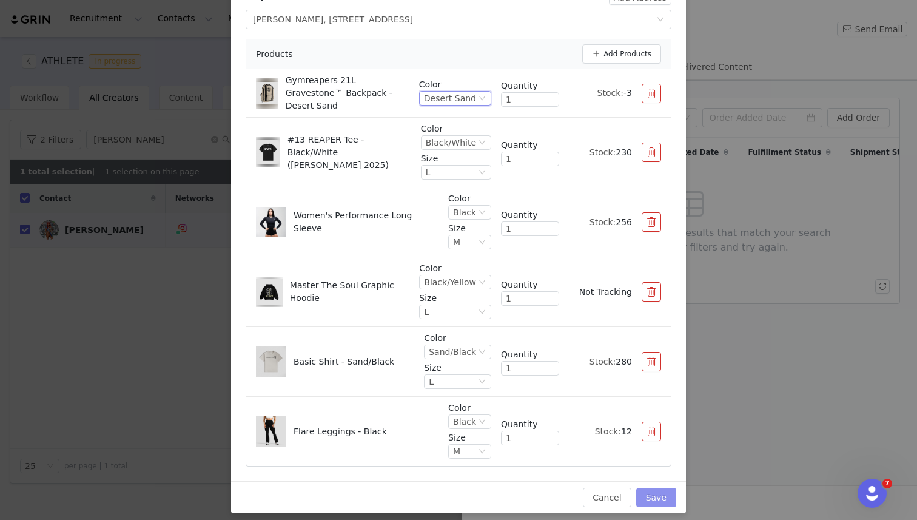
click at [658, 492] on button "Save" at bounding box center [656, 497] width 40 height 19
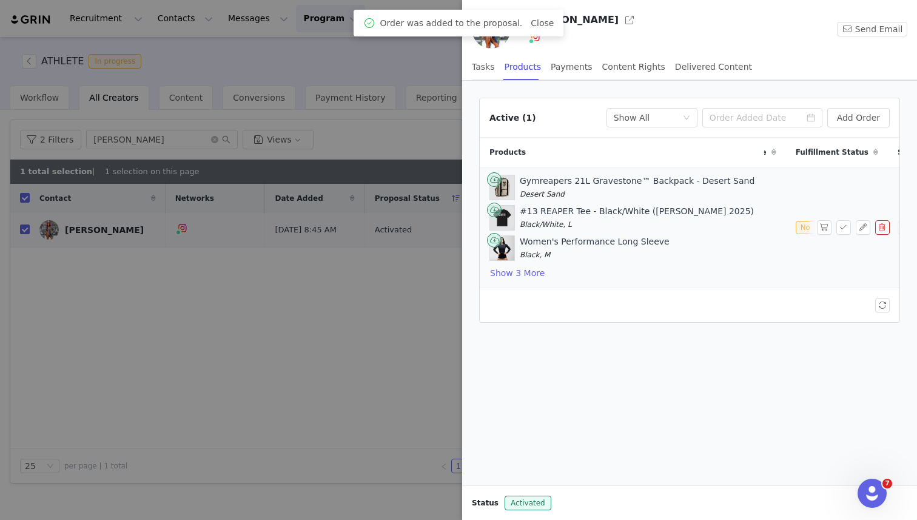
scroll to position [0, 230]
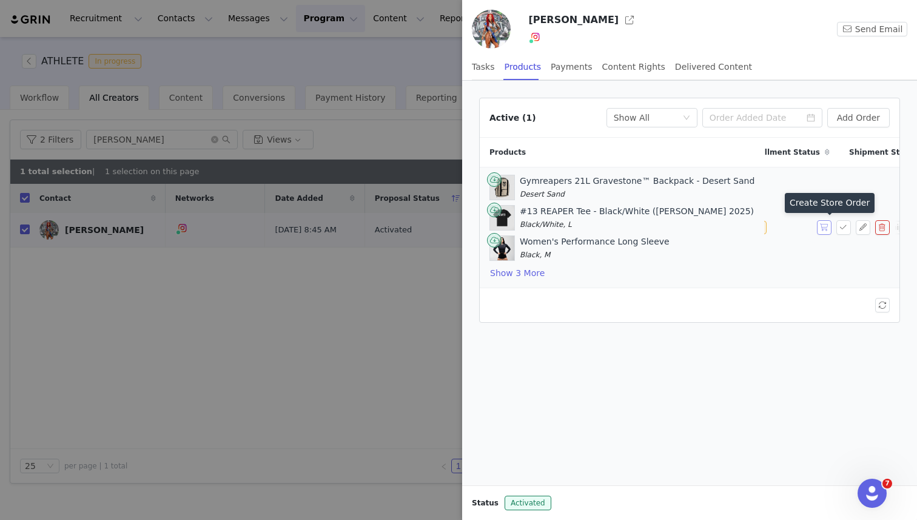
click at [825, 229] on button "button" at bounding box center [824, 227] width 15 height 15
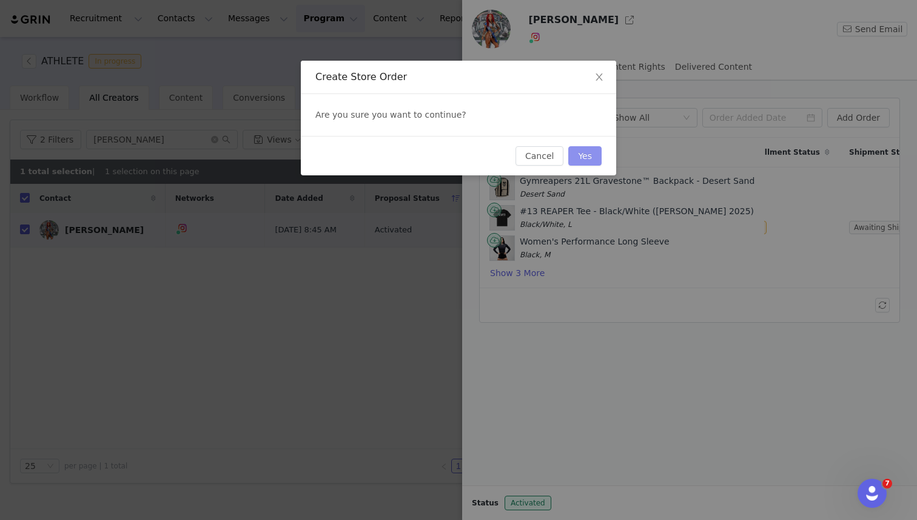
click at [591, 155] on button "Yes" at bounding box center [584, 155] width 33 height 19
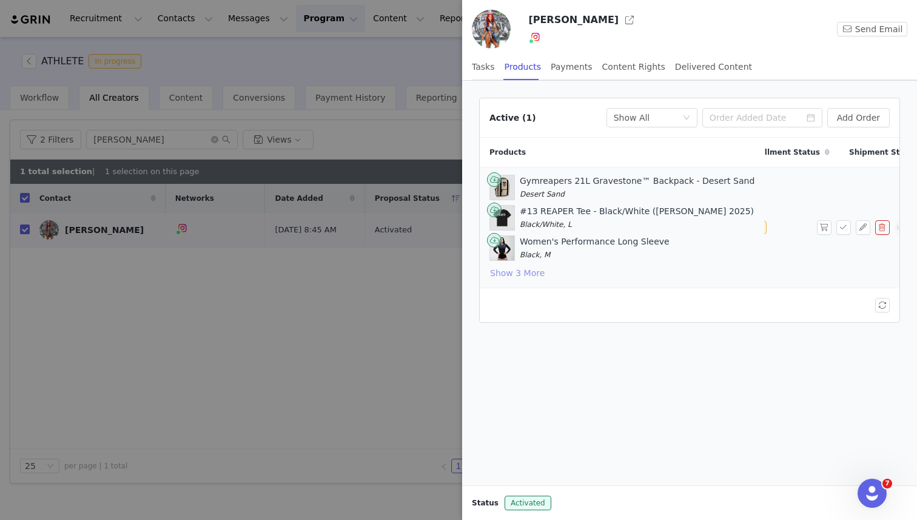
click at [520, 272] on button "Show 3 More" at bounding box center [517, 273] width 56 height 15
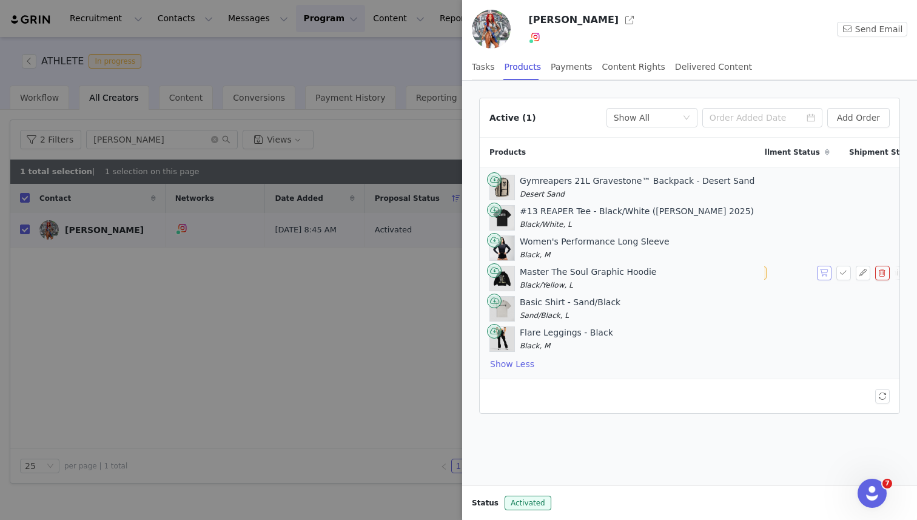
click at [826, 270] on button "button" at bounding box center [824, 273] width 15 height 15
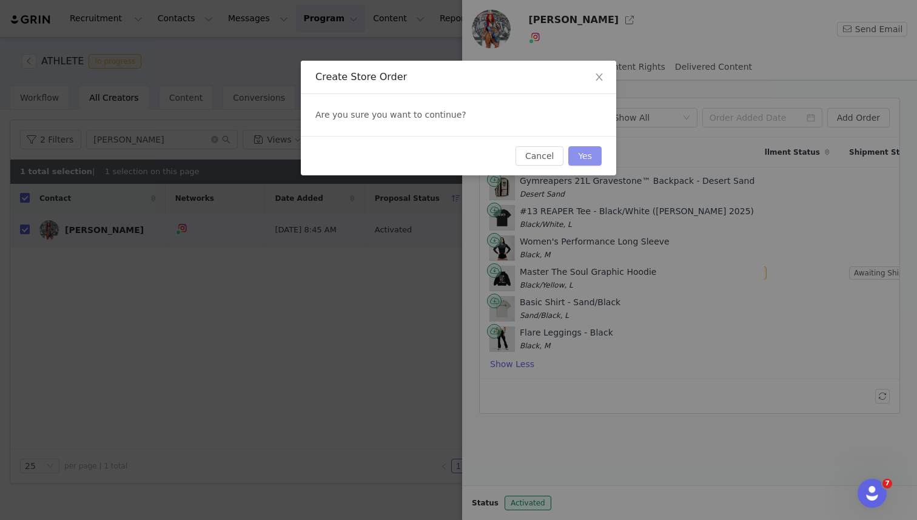
click at [589, 158] on button "Yes" at bounding box center [584, 155] width 33 height 19
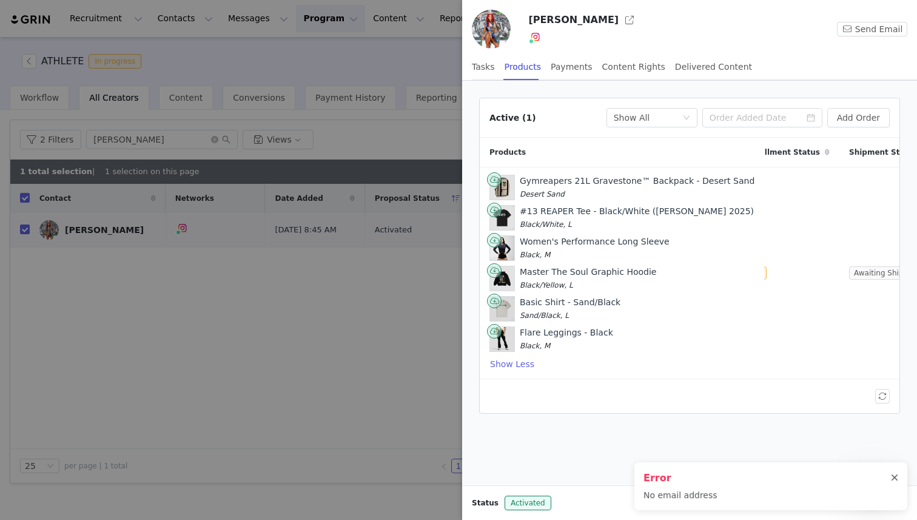
click at [896, 475] on div at bounding box center [894, 478] width 7 height 10
click at [477, 69] on div "Tasks" at bounding box center [483, 66] width 23 height 27
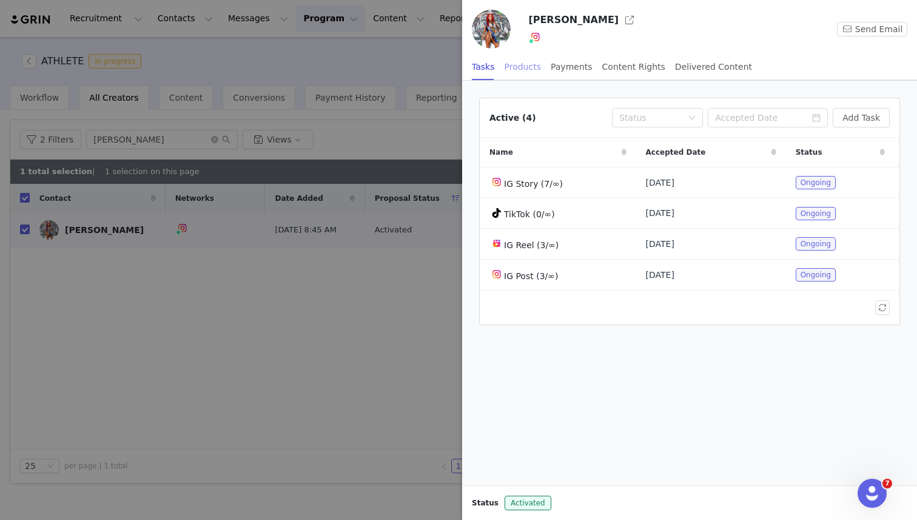
click at [515, 69] on div "Products" at bounding box center [522, 66] width 36 height 27
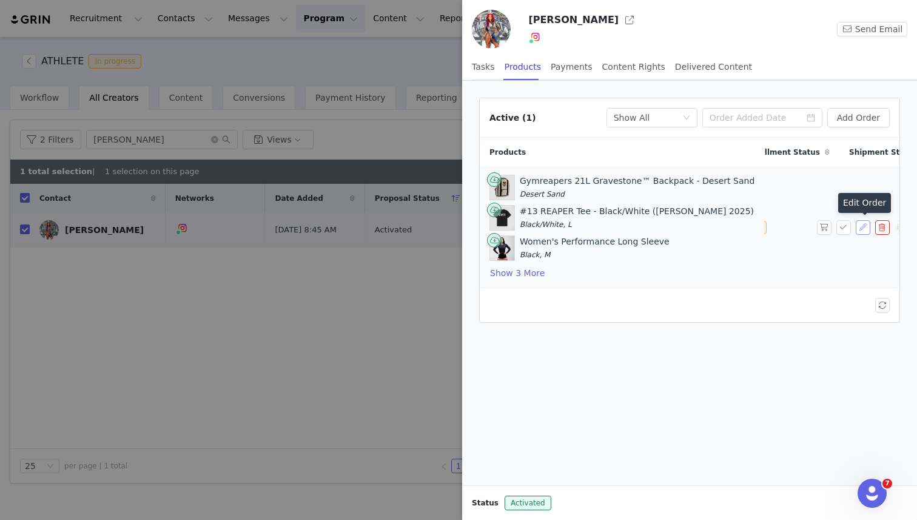
click at [864, 226] on button "button" at bounding box center [863, 227] width 15 height 15
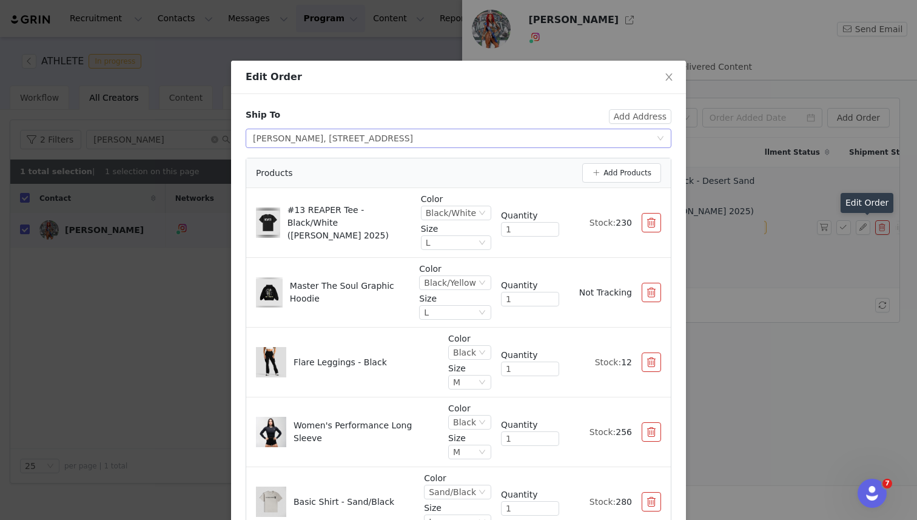
click at [621, 140] on div "Select shipping address [PERSON_NAME], [STREET_ADDRESS]" at bounding box center [454, 138] width 403 height 18
click at [614, 158] on li "[PERSON_NAME], [STREET_ADDRESS]" at bounding box center [459, 162] width 426 height 19
click at [635, 116] on button "Add Address" at bounding box center [640, 116] width 62 height 15
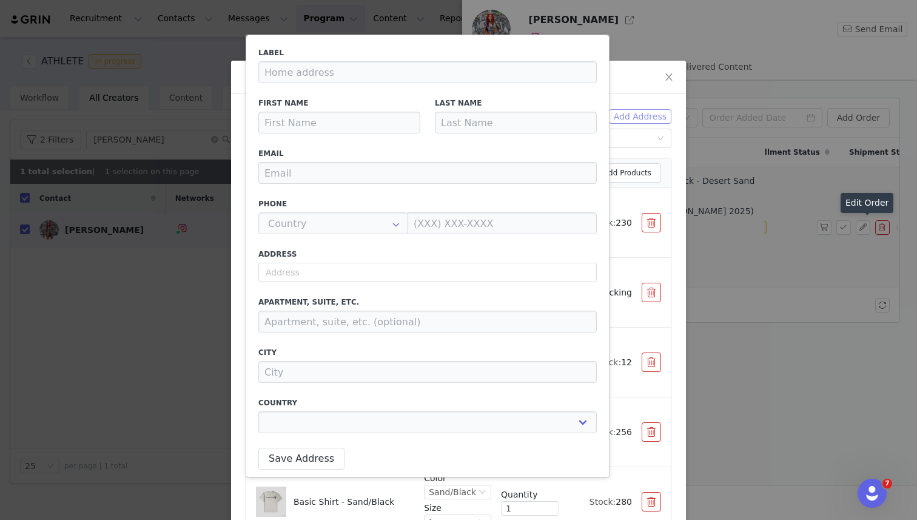
type input "Katy"
type input "[PERSON_NAME]"
type input "+1 ([GEOGRAPHIC_DATA])"
select select
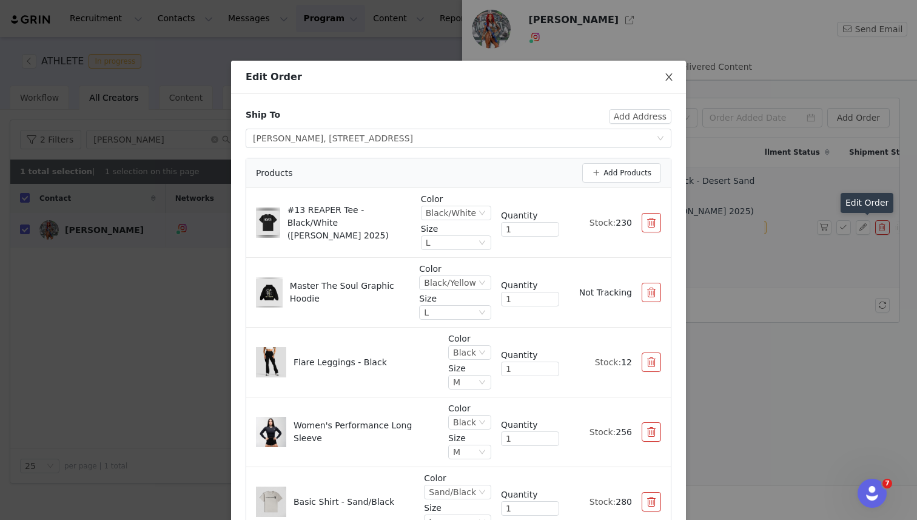
click at [669, 79] on icon "icon: close" at bounding box center [669, 77] width 10 height 10
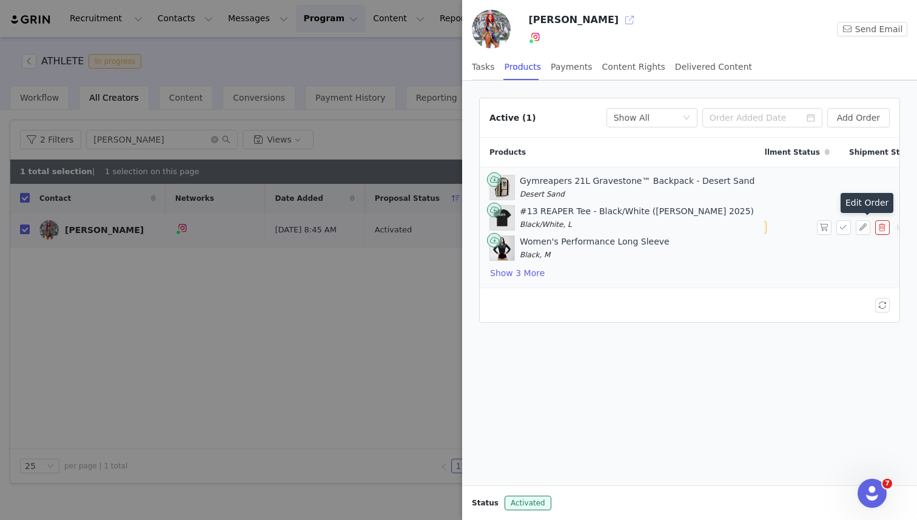
click at [620, 18] on button "button" at bounding box center [629, 19] width 19 height 19
click at [883, 229] on button "button" at bounding box center [882, 227] width 15 height 15
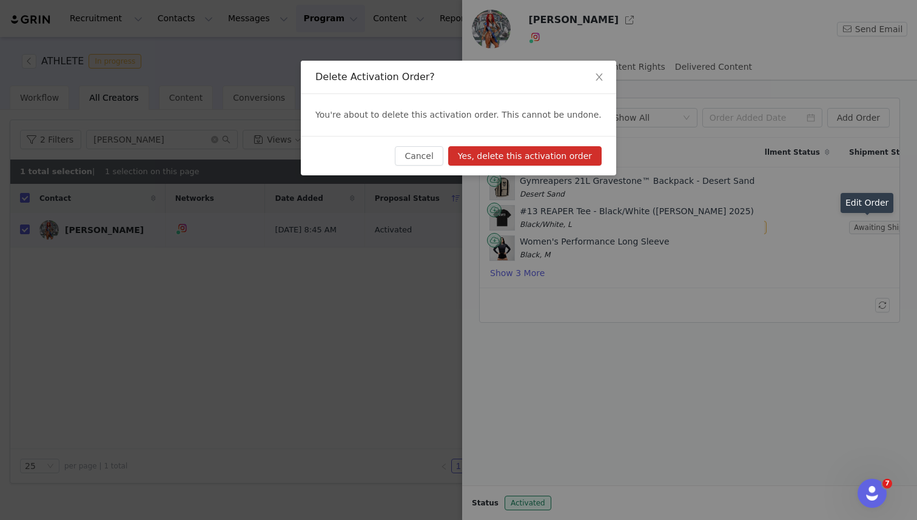
click at [575, 155] on button "Yes, delete this activation order" at bounding box center [524, 155] width 153 height 19
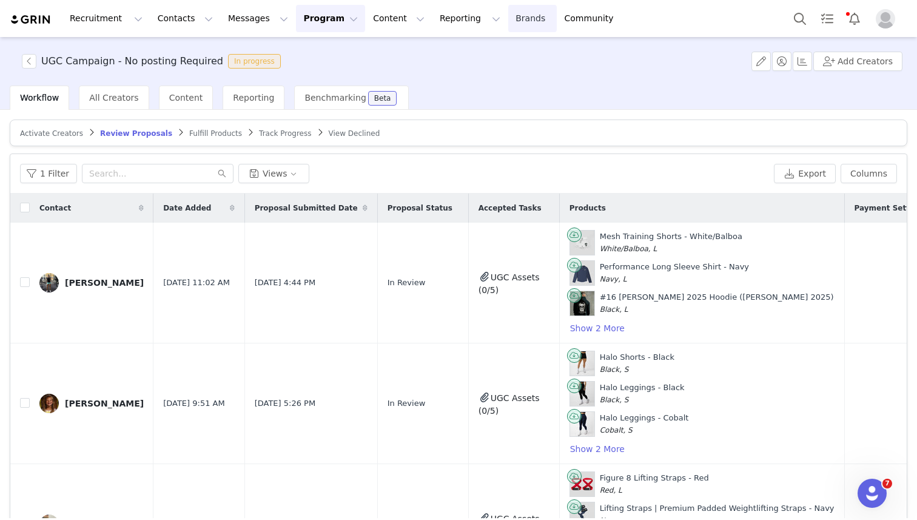
click at [508, 25] on link "Brands Brands" at bounding box center [532, 18] width 48 height 27
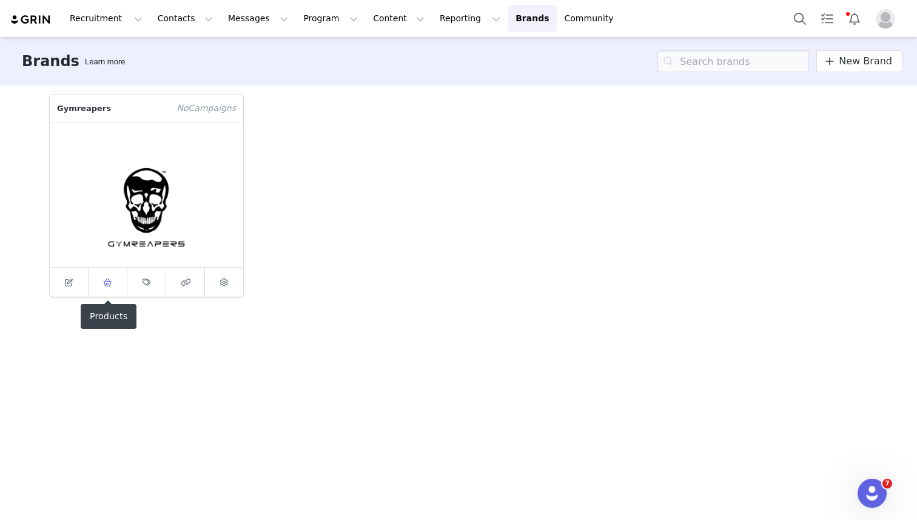
click at [107, 283] on icon at bounding box center [107, 282] width 9 height 8
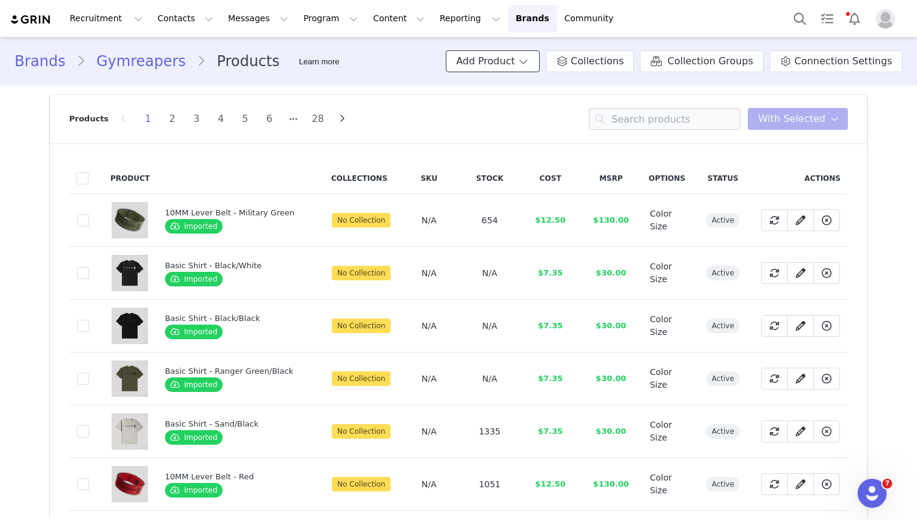
click at [529, 65] on span at bounding box center [523, 61] width 12 height 15
click at [522, 108] on span "Import From Store" at bounding box center [528, 107] width 77 height 10
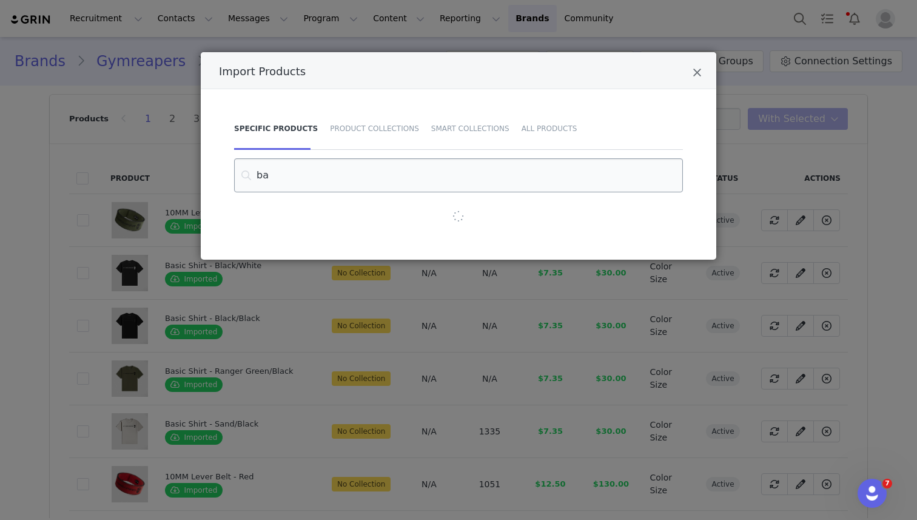
type input "b"
type input "g"
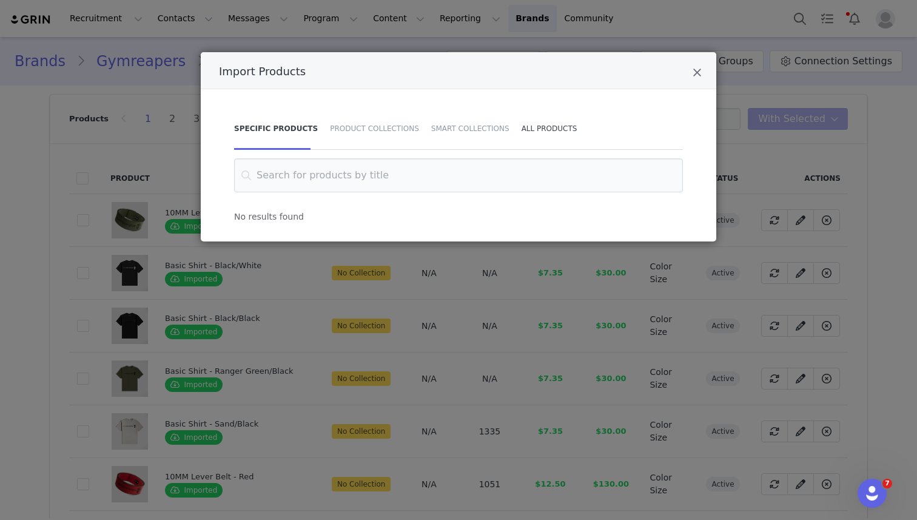
click at [523, 130] on div "All Products" at bounding box center [546, 128] width 62 height 42
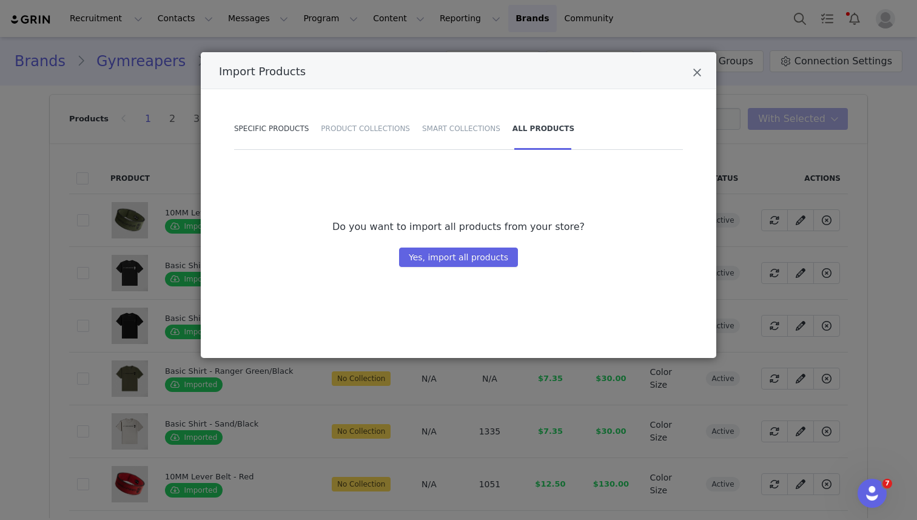
click at [284, 133] on div "Specific Products" at bounding box center [274, 128] width 81 height 42
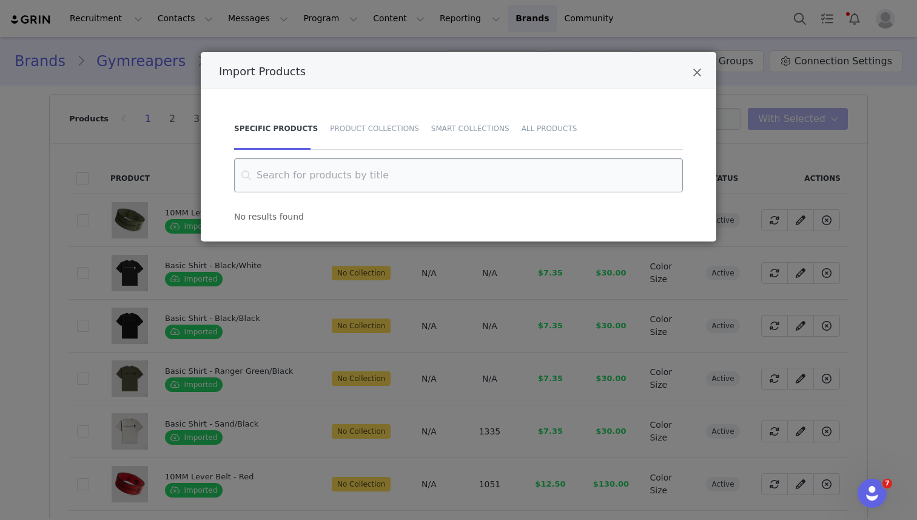
click at [286, 176] on input "Import Products" at bounding box center [458, 175] width 449 height 34
click at [697, 71] on icon "Close" at bounding box center [696, 73] width 9 height 12
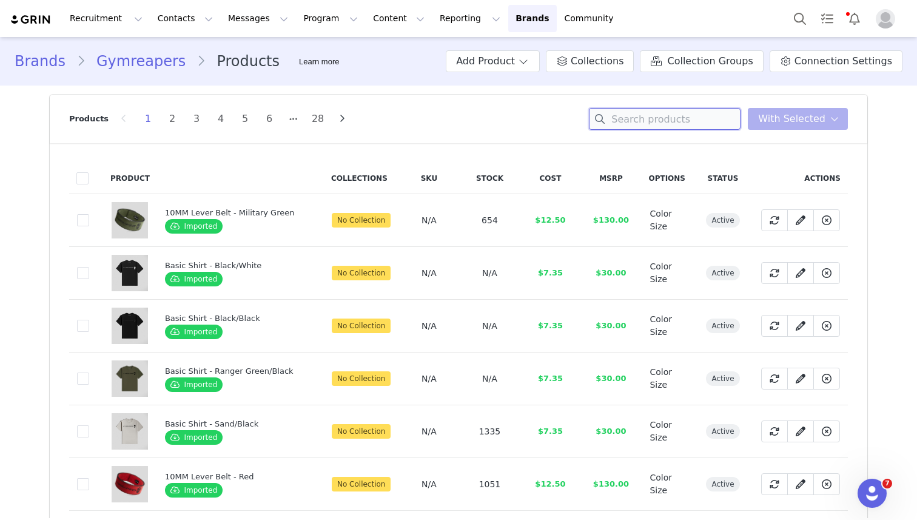
click at [648, 113] on input at bounding box center [665, 119] width 152 height 22
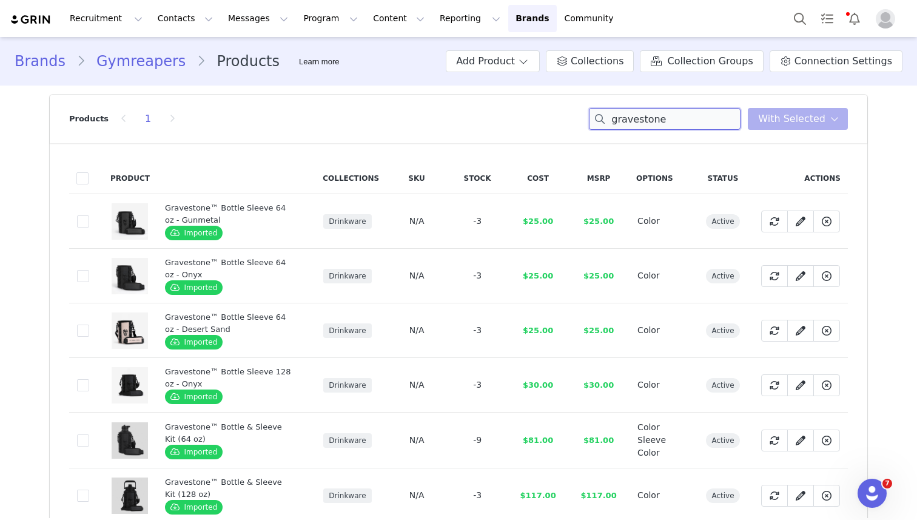
drag, startPoint x: 694, startPoint y: 119, endPoint x: 594, endPoint y: 119, distance: 100.0
click at [594, 119] on input "gravestone" at bounding box center [665, 119] width 152 height 22
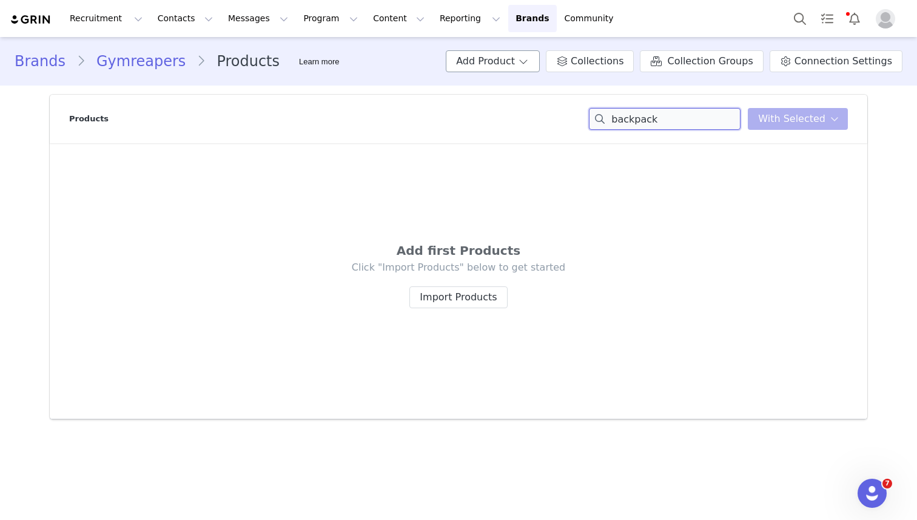
type input "backpack"
click at [505, 64] on button "Add Product" at bounding box center [493, 61] width 94 height 22
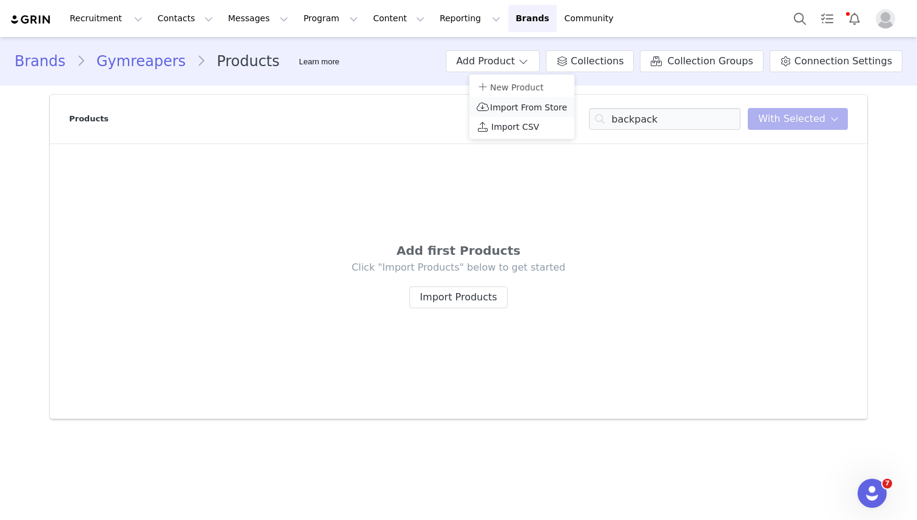
click at [503, 108] on span "Import From Store" at bounding box center [528, 107] width 77 height 10
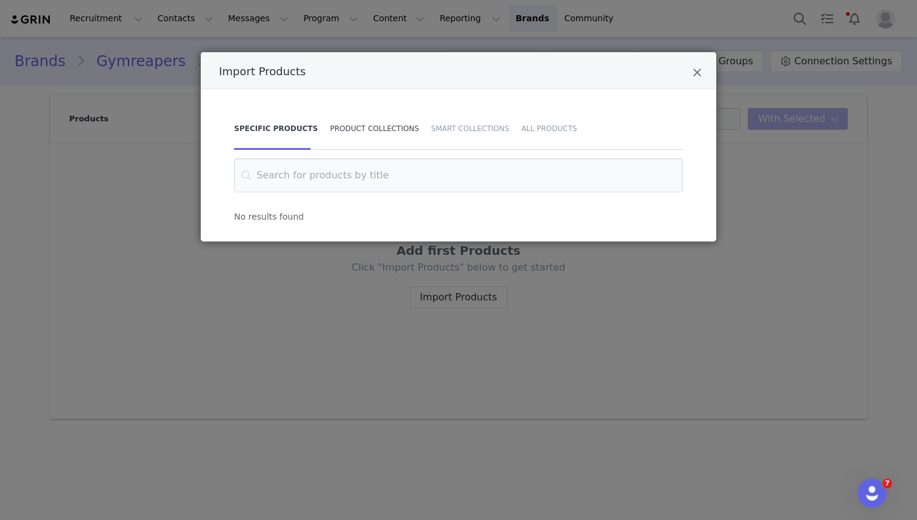
click at [349, 131] on div "Product Collections" at bounding box center [374, 128] width 101 height 42
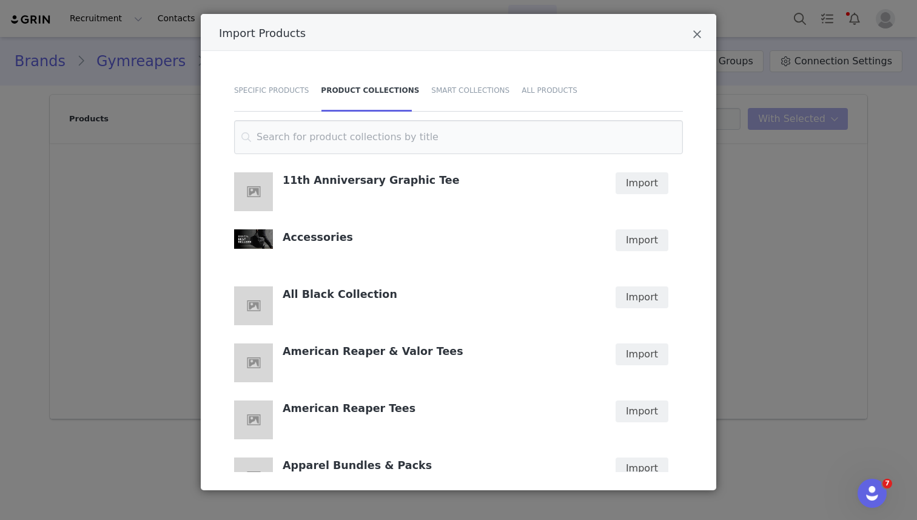
scroll to position [38, 0]
click at [644, 241] on button "Import" at bounding box center [641, 241] width 53 height 22
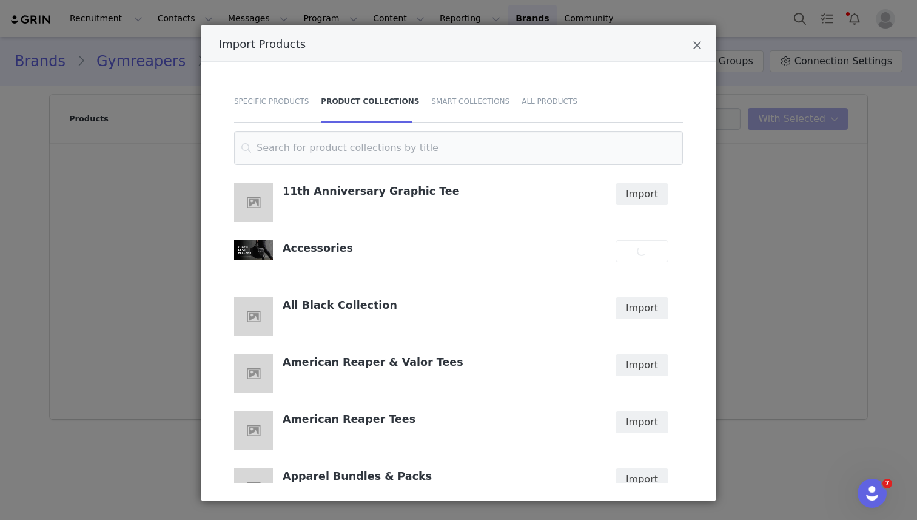
scroll to position [26, 0]
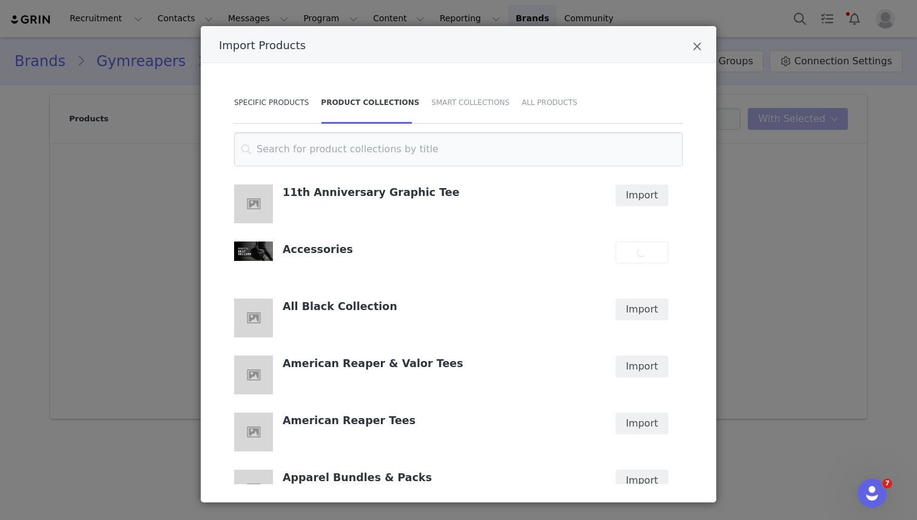
click at [274, 102] on div "Specific Products" at bounding box center [274, 102] width 81 height 42
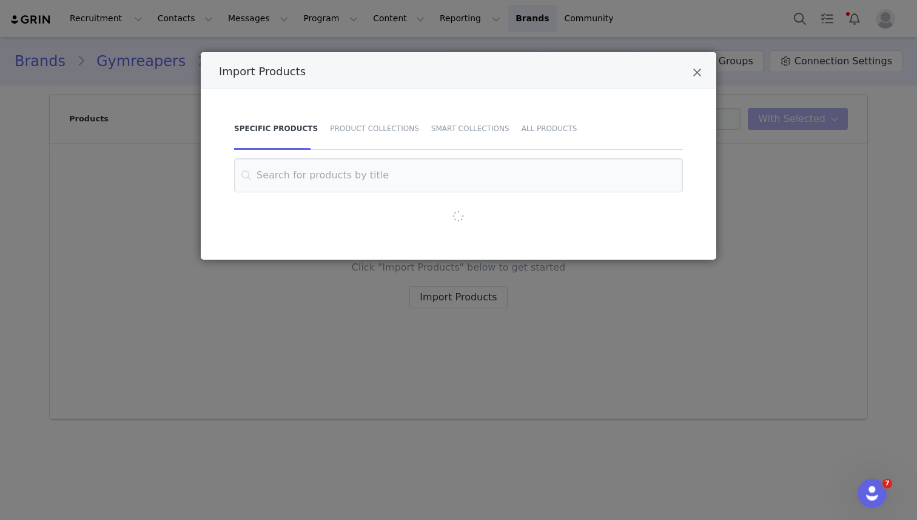
scroll to position [0, 0]
type input "b"
type input "i"
click at [357, 127] on div "Product Collections" at bounding box center [374, 128] width 101 height 42
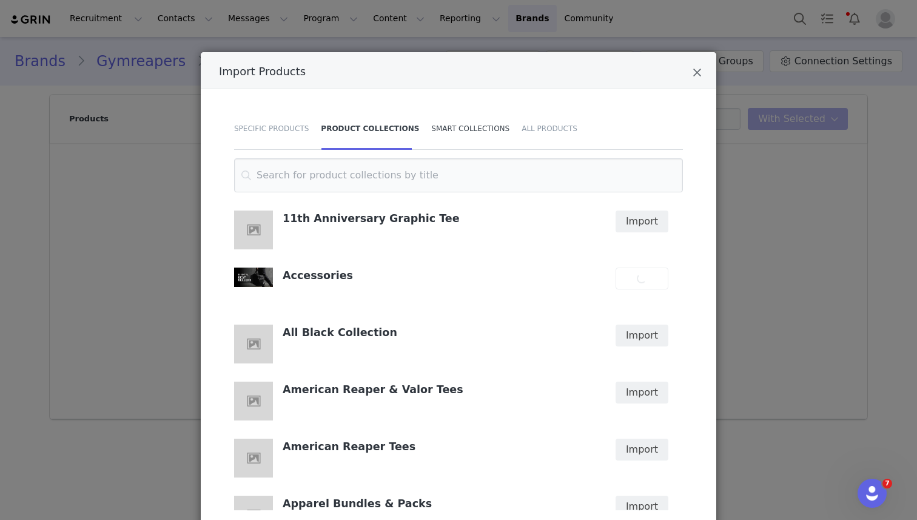
click at [459, 134] on div "Smart Collections" at bounding box center [470, 128] width 90 height 42
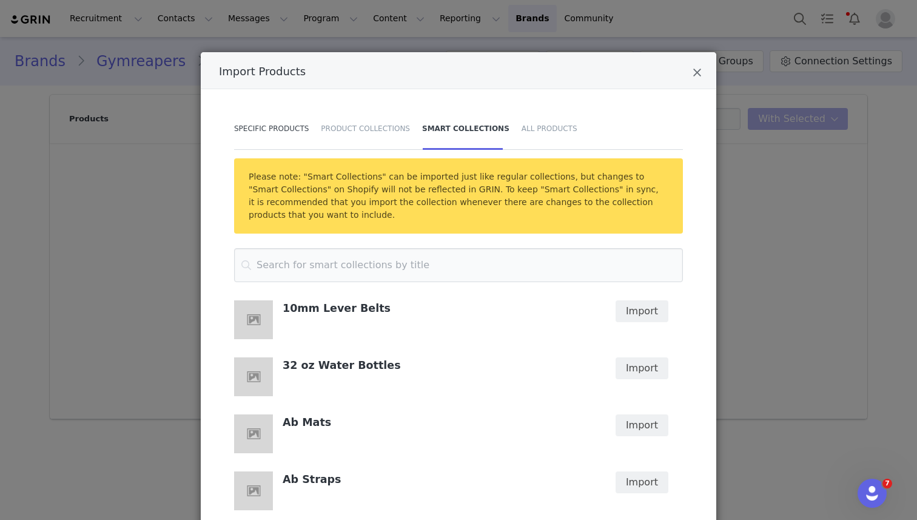
click at [261, 122] on div "Specific Products" at bounding box center [274, 128] width 81 height 42
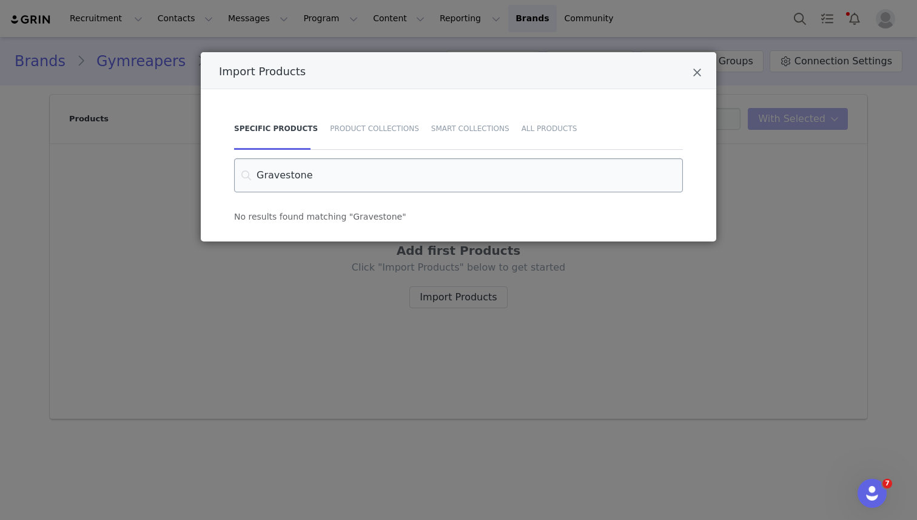
drag, startPoint x: 320, startPoint y: 175, endPoint x: 263, endPoint y: 174, distance: 57.6
click at [263, 174] on input "Gravestone" at bounding box center [458, 175] width 449 height 34
type input "G"
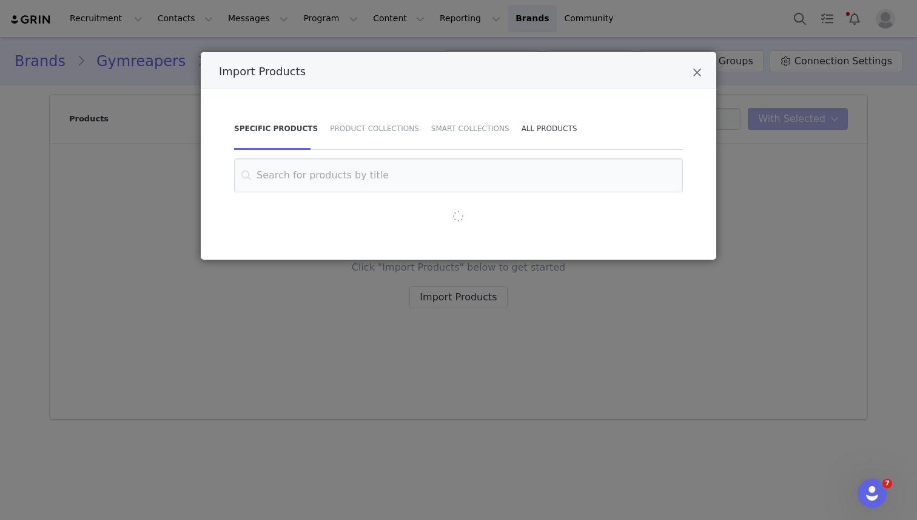
click at [532, 130] on div "All Products" at bounding box center [546, 128] width 62 height 42
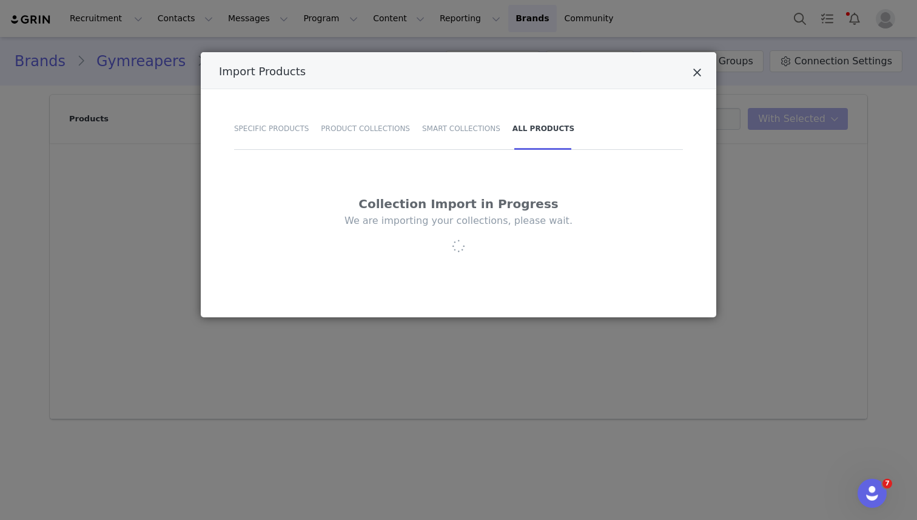
click at [693, 73] on icon "Close" at bounding box center [696, 73] width 9 height 12
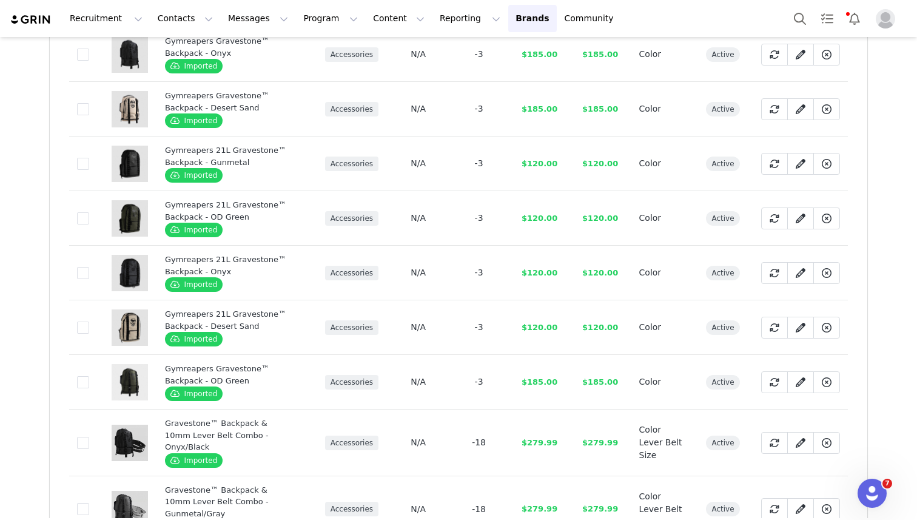
scroll to position [210, 0]
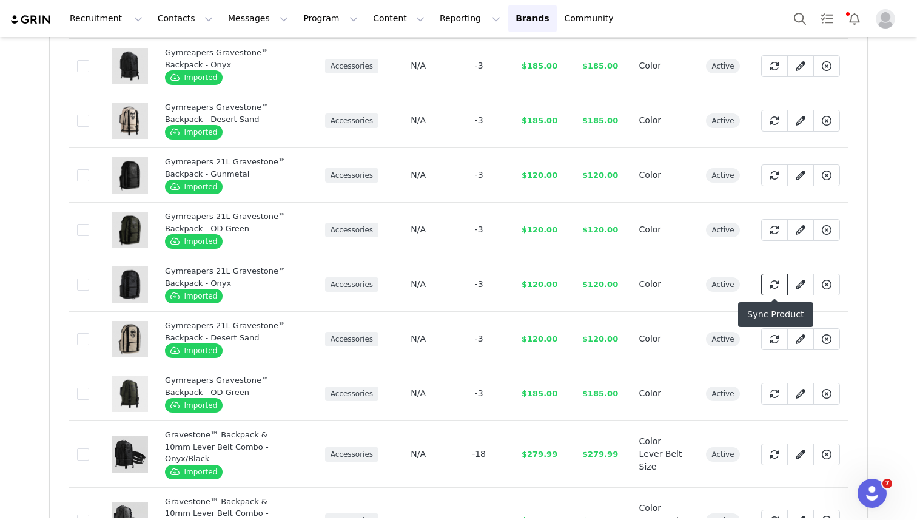
click at [767, 281] on span at bounding box center [774, 284] width 15 height 15
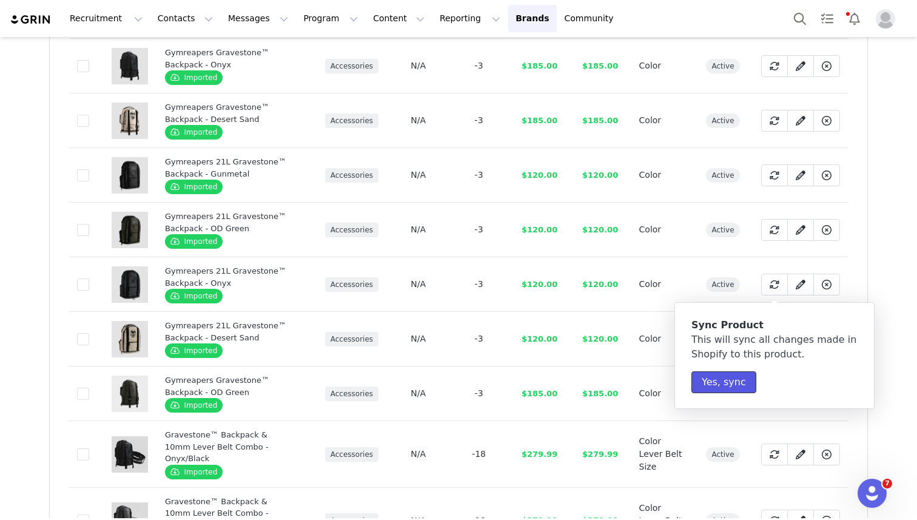
click at [723, 381] on button "Yes, sync" at bounding box center [723, 382] width 65 height 22
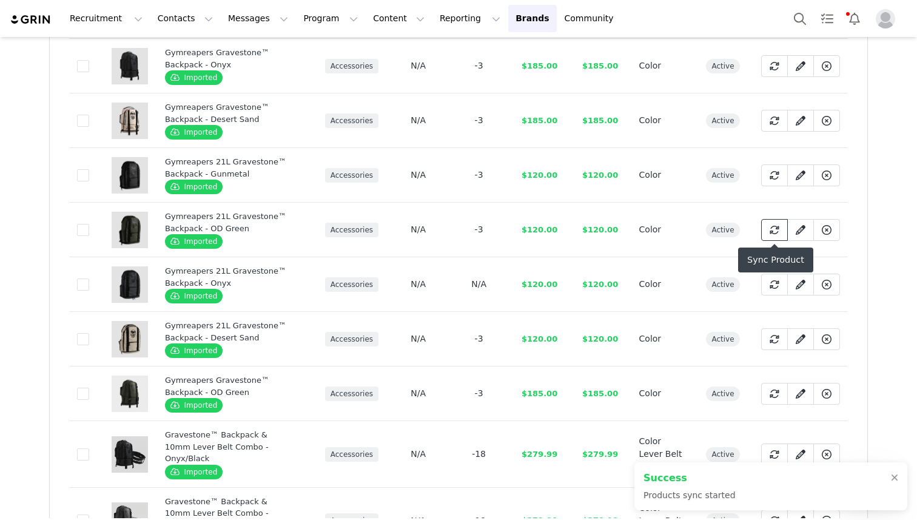
click at [771, 229] on icon at bounding box center [774, 230] width 10 height 10
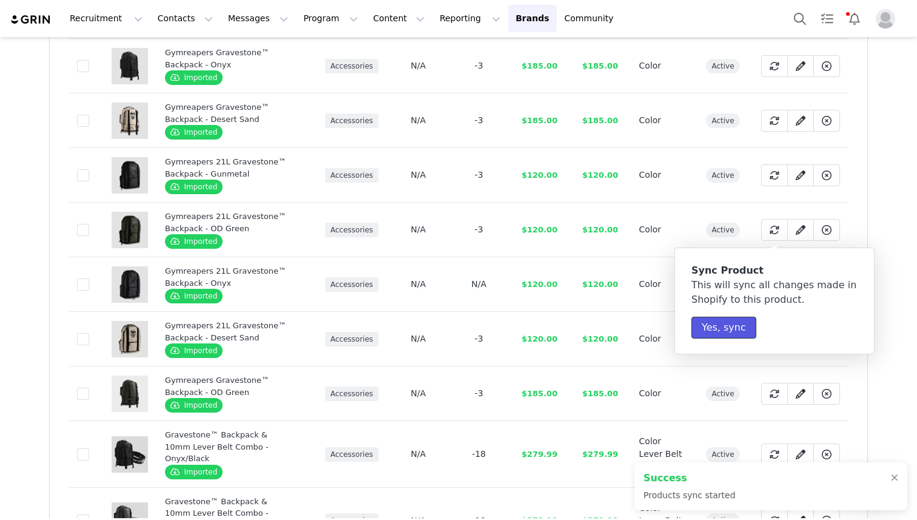
click at [718, 327] on button "Yes, sync" at bounding box center [723, 328] width 65 height 22
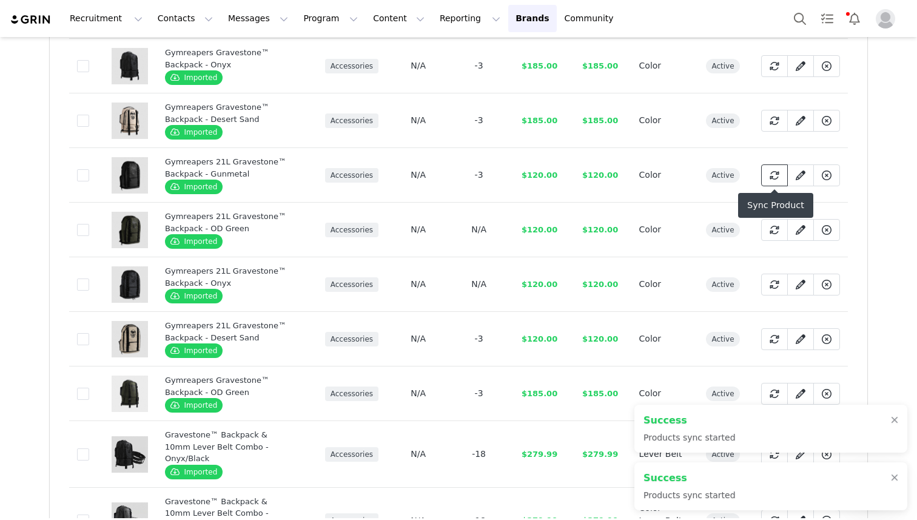
click at [776, 179] on icon at bounding box center [774, 175] width 10 height 10
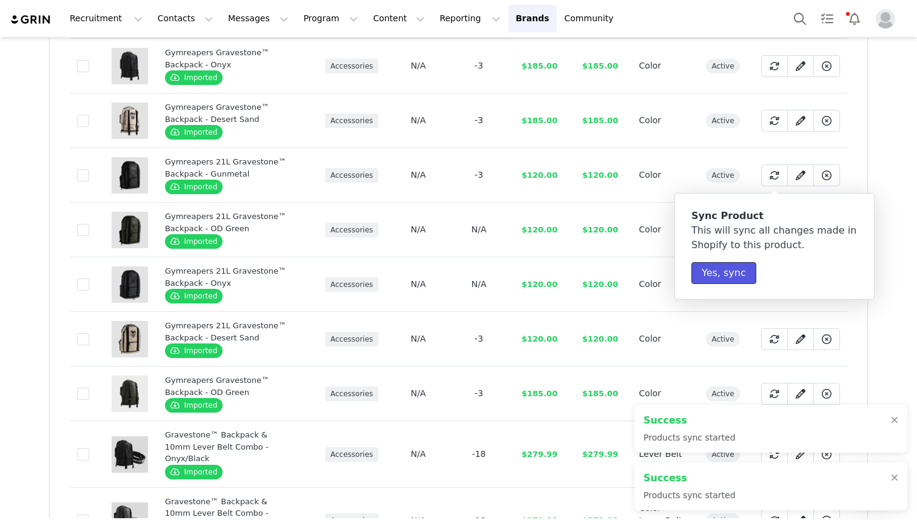
click at [718, 270] on button "Yes, sync" at bounding box center [723, 273] width 65 height 22
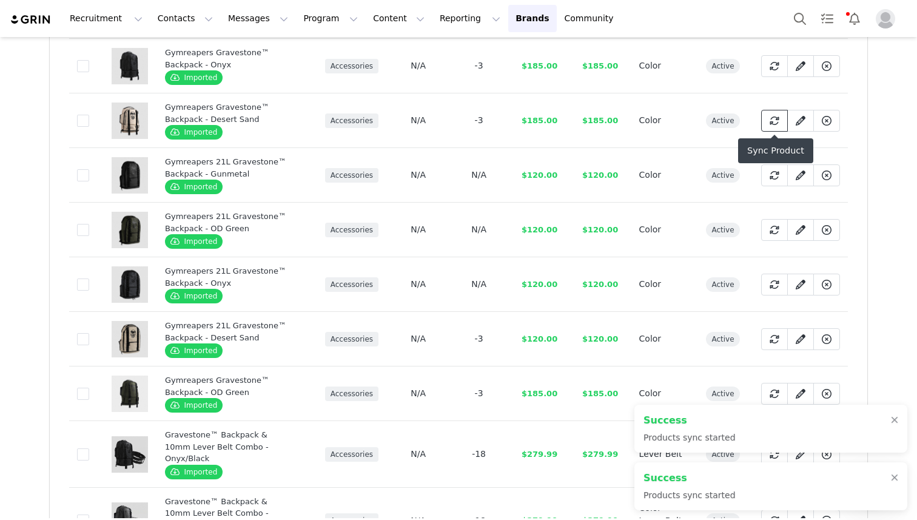
click at [771, 117] on icon at bounding box center [774, 121] width 10 height 10
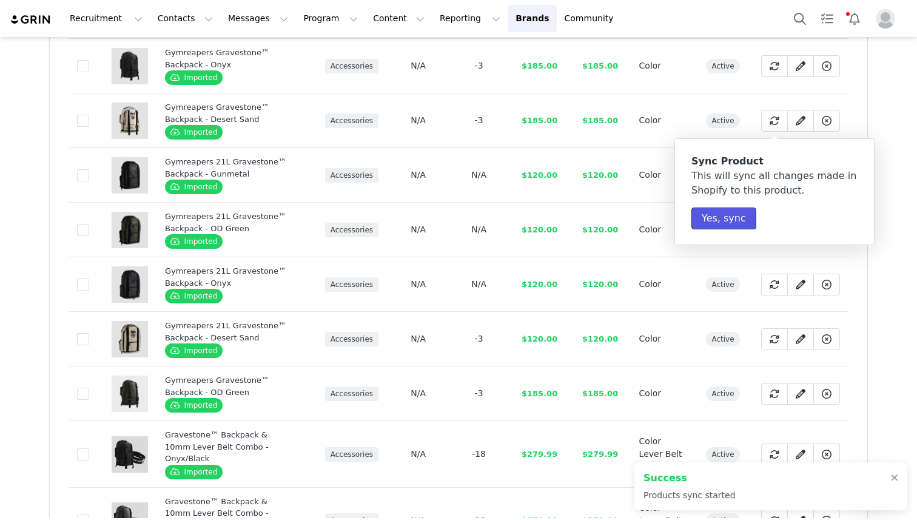
click at [723, 219] on button "Yes, sync" at bounding box center [723, 218] width 65 height 22
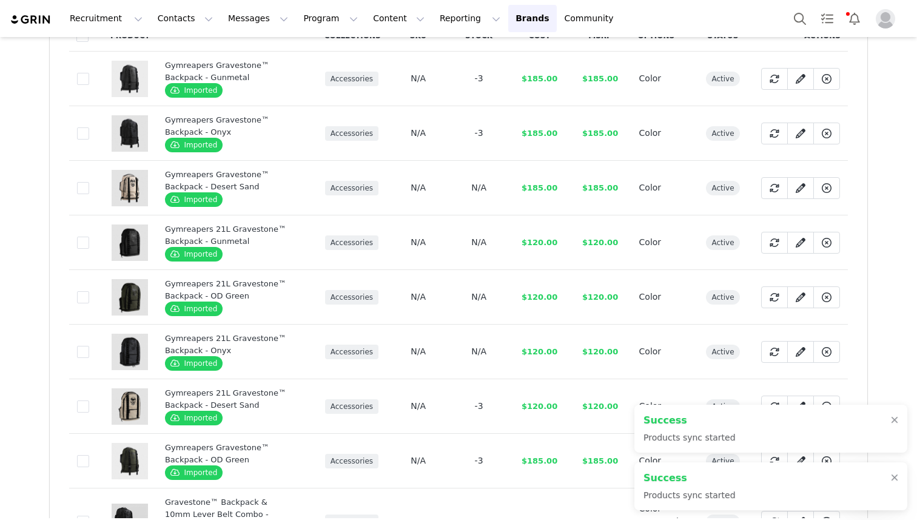
scroll to position [140, 0]
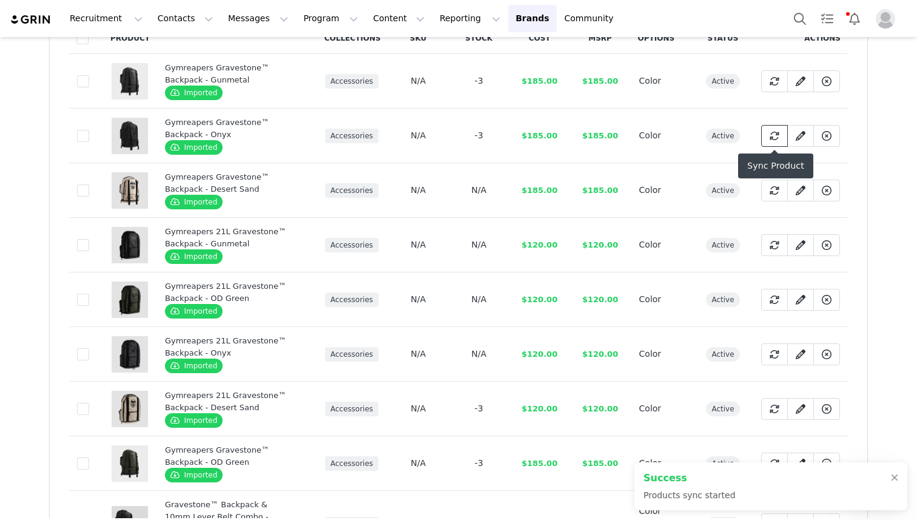
click at [766, 135] on button at bounding box center [774, 136] width 27 height 22
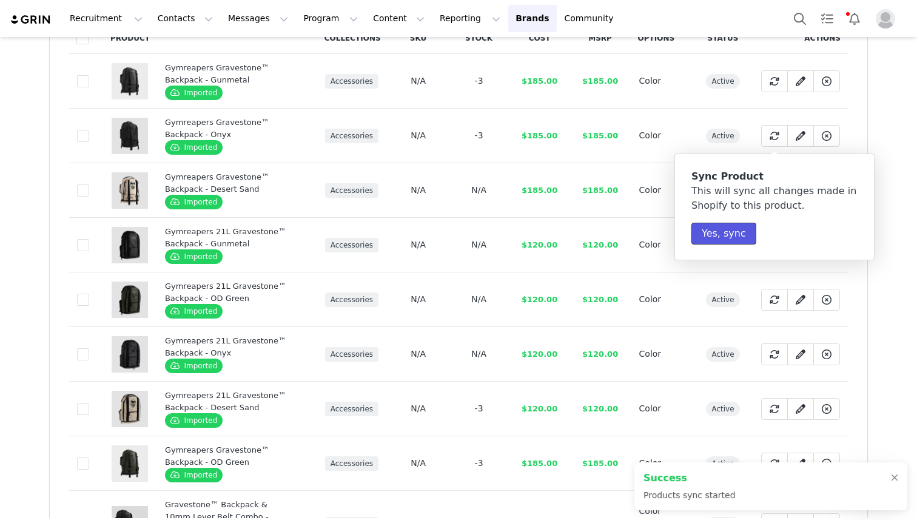
click at [728, 233] on button "Yes, sync" at bounding box center [723, 234] width 65 height 22
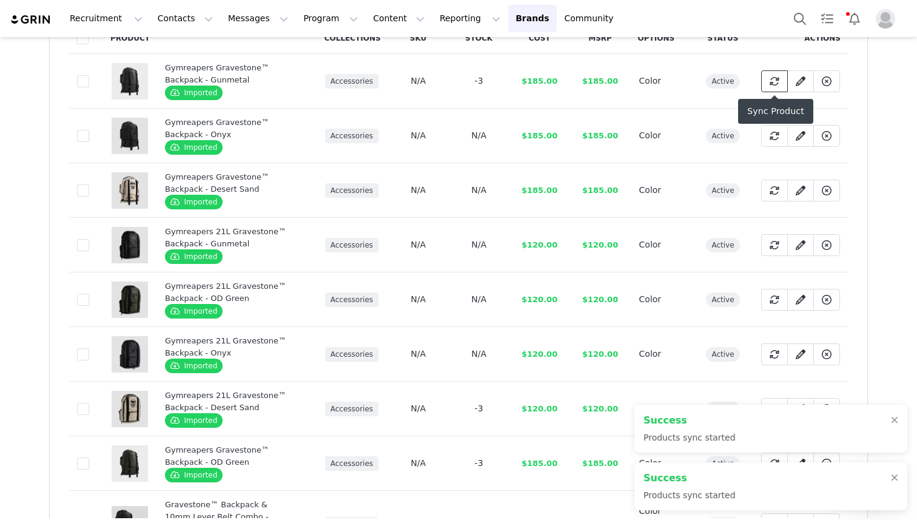
click at [775, 82] on icon at bounding box center [774, 81] width 10 height 10
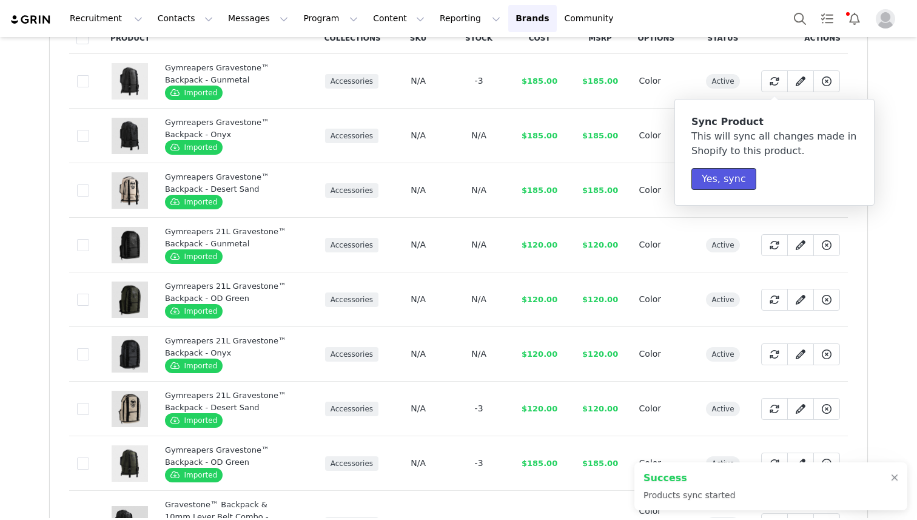
click at [725, 177] on button "Yes, sync" at bounding box center [723, 179] width 65 height 22
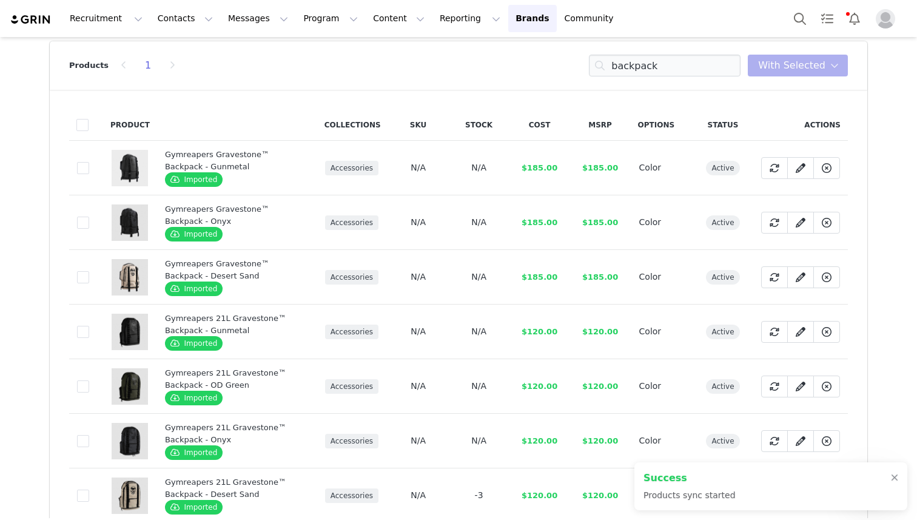
scroll to position [35, 0]
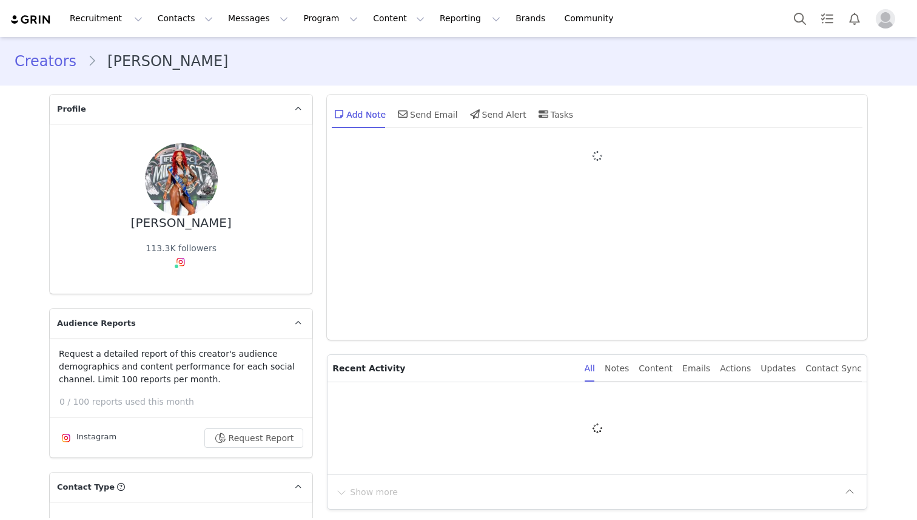
type input "+1 ([GEOGRAPHIC_DATA])"
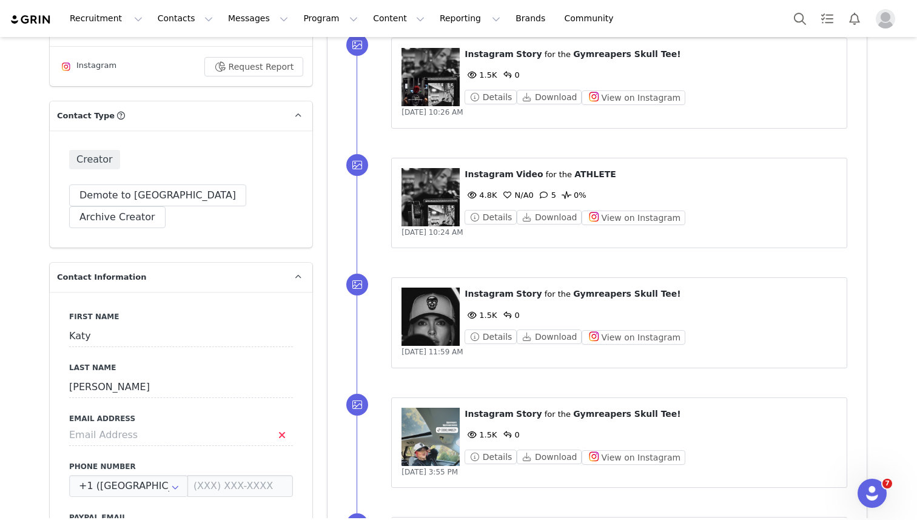
scroll to position [403, 0]
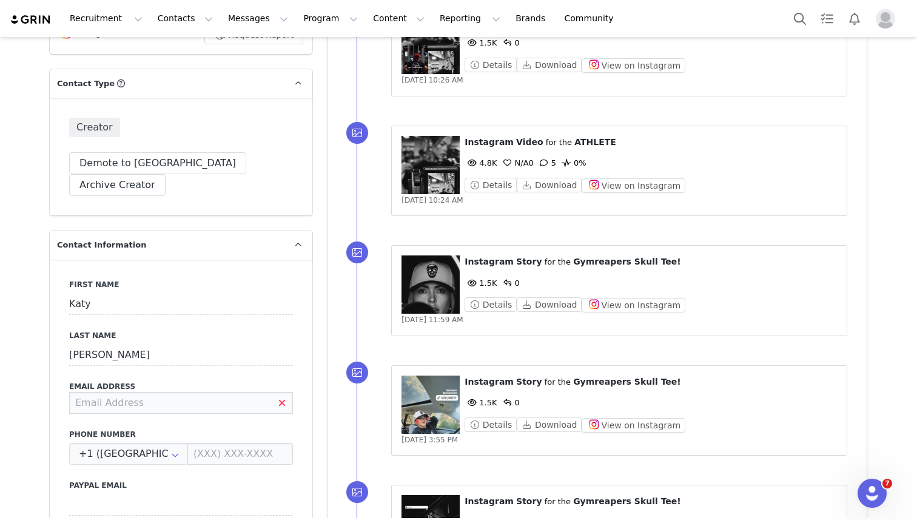
click at [99, 392] on input at bounding box center [181, 403] width 224 height 22
paste input "kbreezyfit@gmail.com"
type input "kbreezyfit@gmail.com"
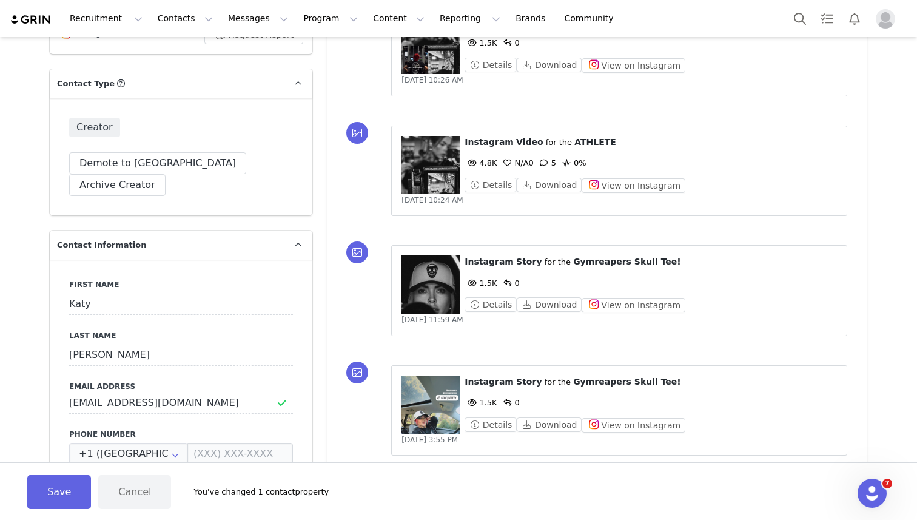
click at [62, 367] on div "First Name Katy Last Name Bruess Email Address kbreezyfit@gmail.com Phone Numbe…" at bounding box center [181, 481] width 263 height 443
click at [62, 503] on button "Save" at bounding box center [59, 492] width 64 height 34
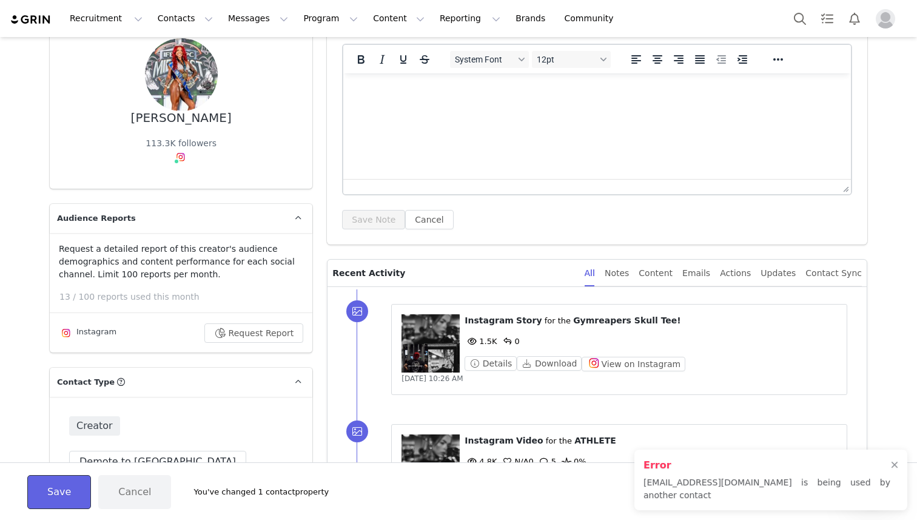
scroll to position [0, 0]
